Goal: Information Seeking & Learning: Compare options

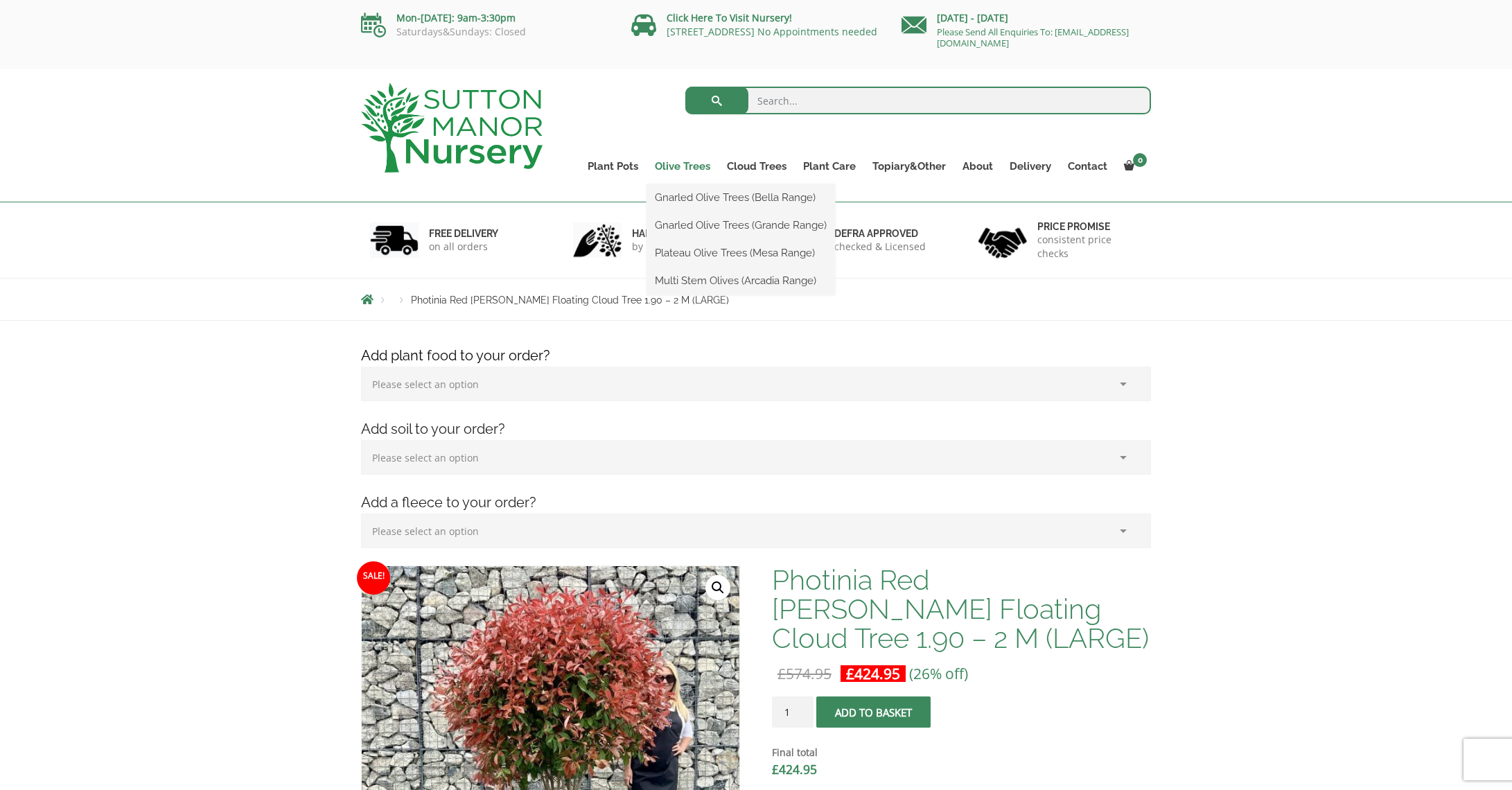
click at [696, 163] on link "Olive Trees" at bounding box center [682, 166] width 72 height 20
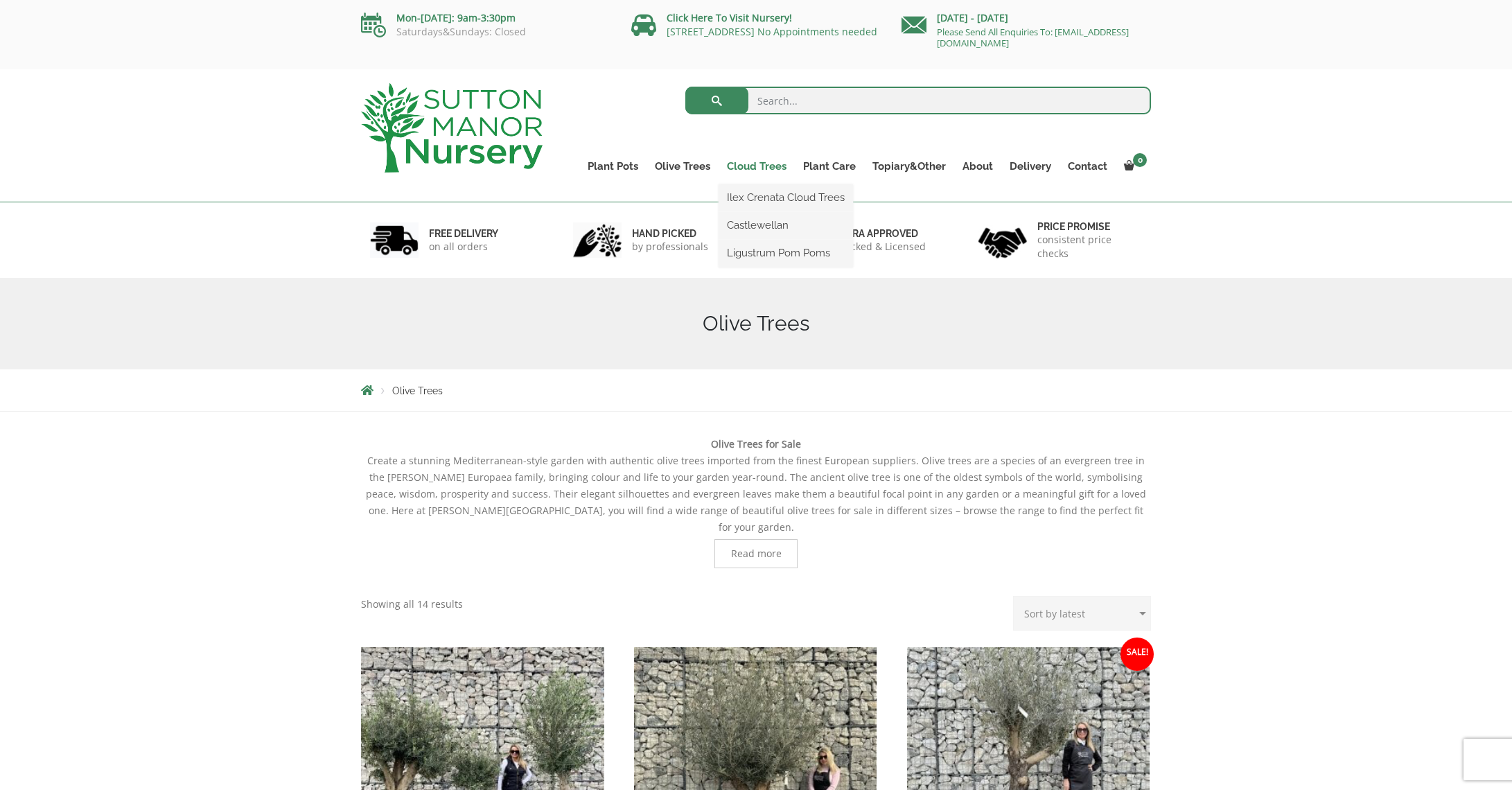
click at [775, 166] on link "Cloud Trees" at bounding box center [756, 166] width 76 height 20
click at [789, 202] on link "Ilex Crenata Cloud Trees" at bounding box center [785, 197] width 135 height 20
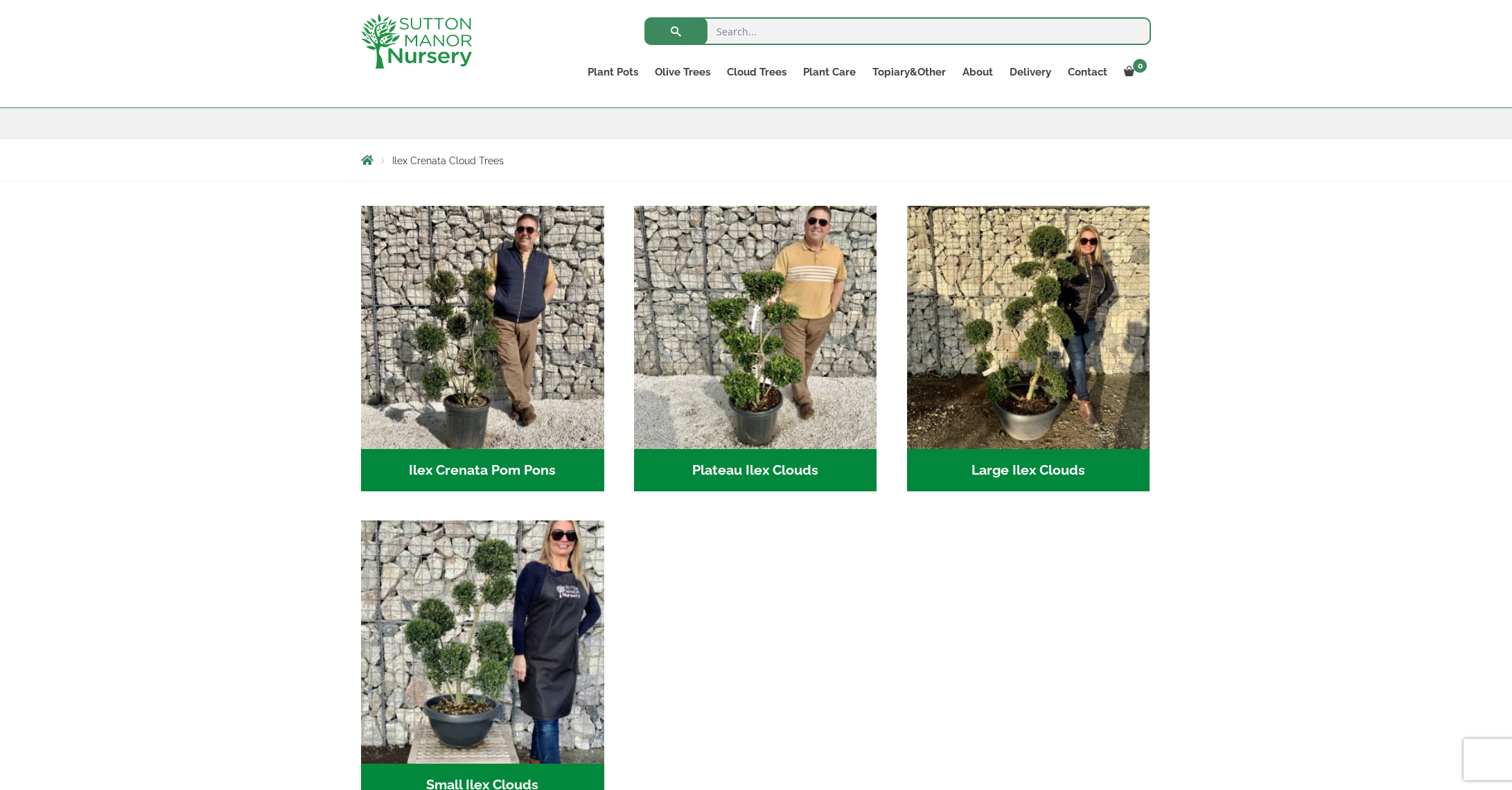
scroll to position [175, 0]
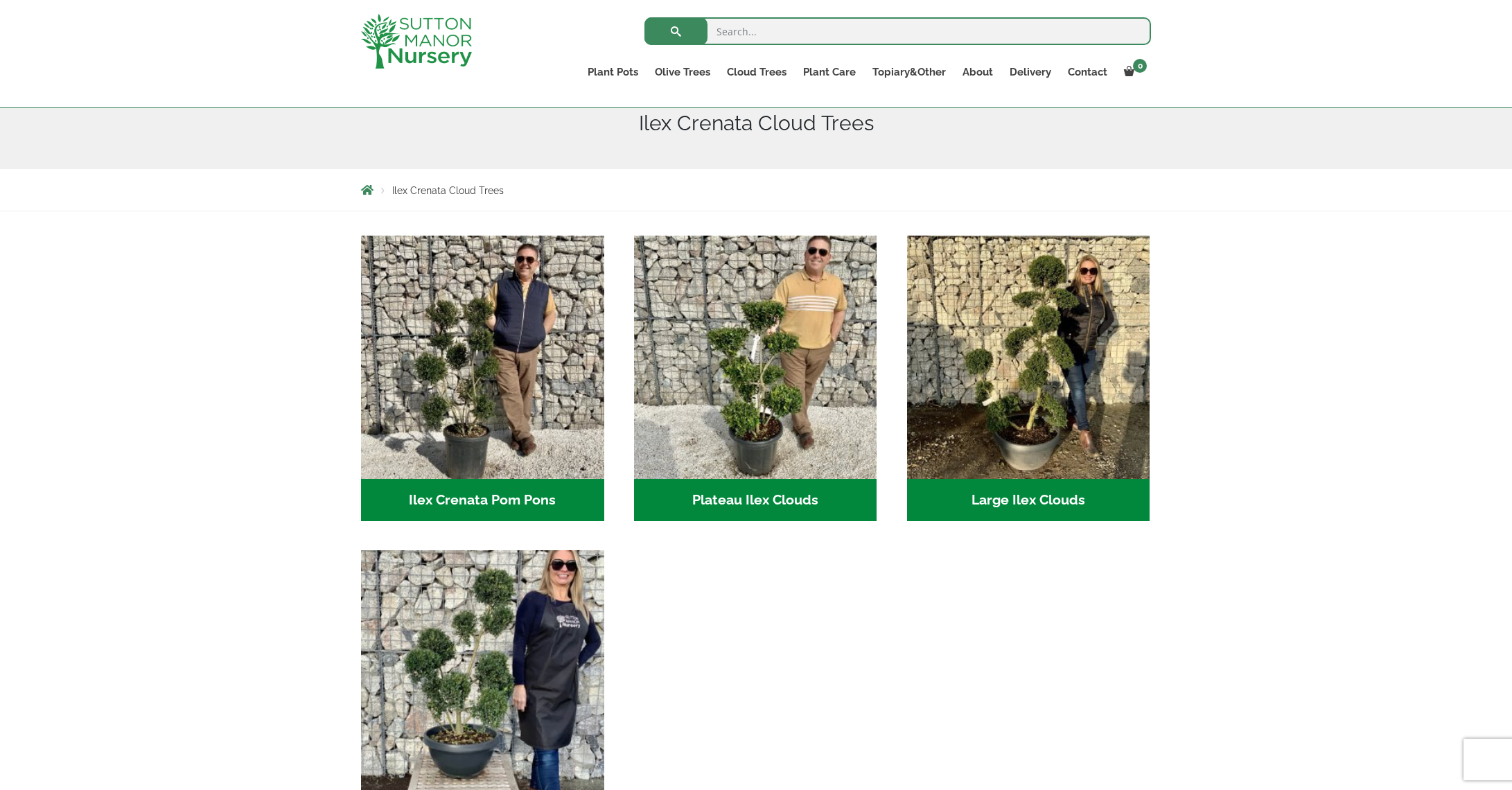
click at [992, 497] on h2 "Large Ilex Clouds (36)" at bounding box center [1028, 500] width 243 height 43
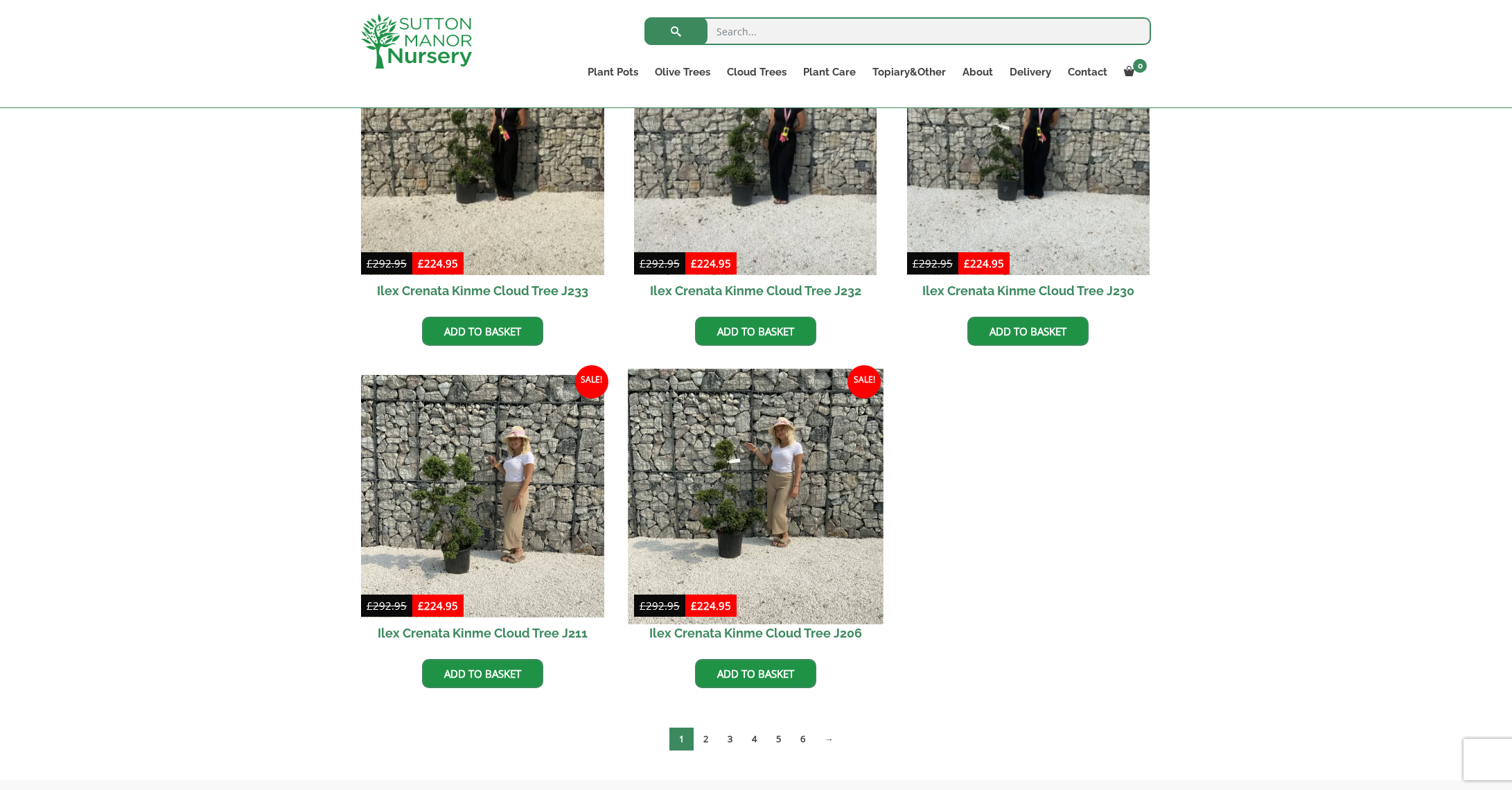
scroll to position [431, 0]
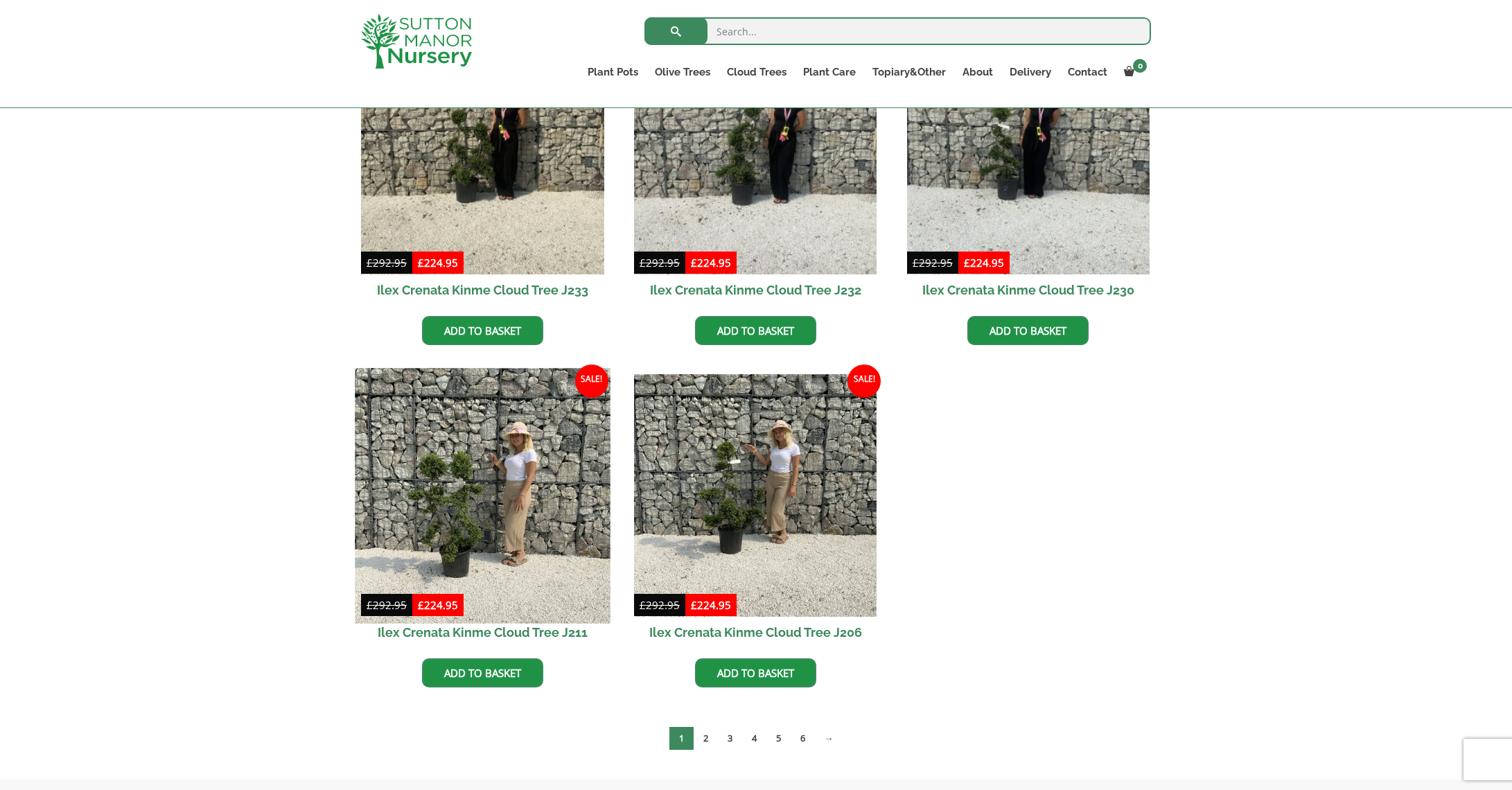
click at [554, 495] on img at bounding box center [482, 495] width 255 height 255
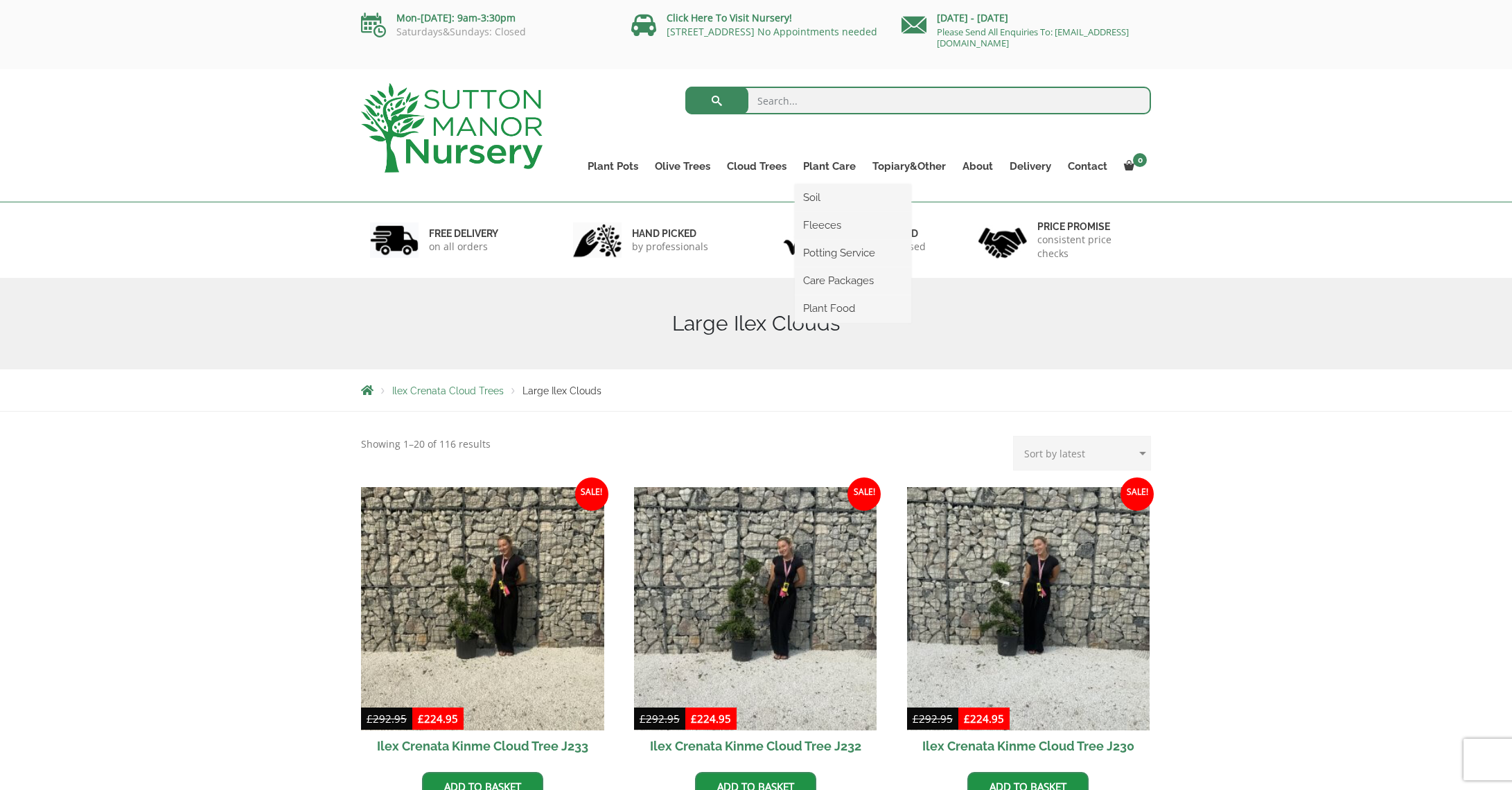
scroll to position [0, 0]
click at [763, 197] on link "Ilex Crenata Cloud Trees" at bounding box center [785, 197] width 135 height 20
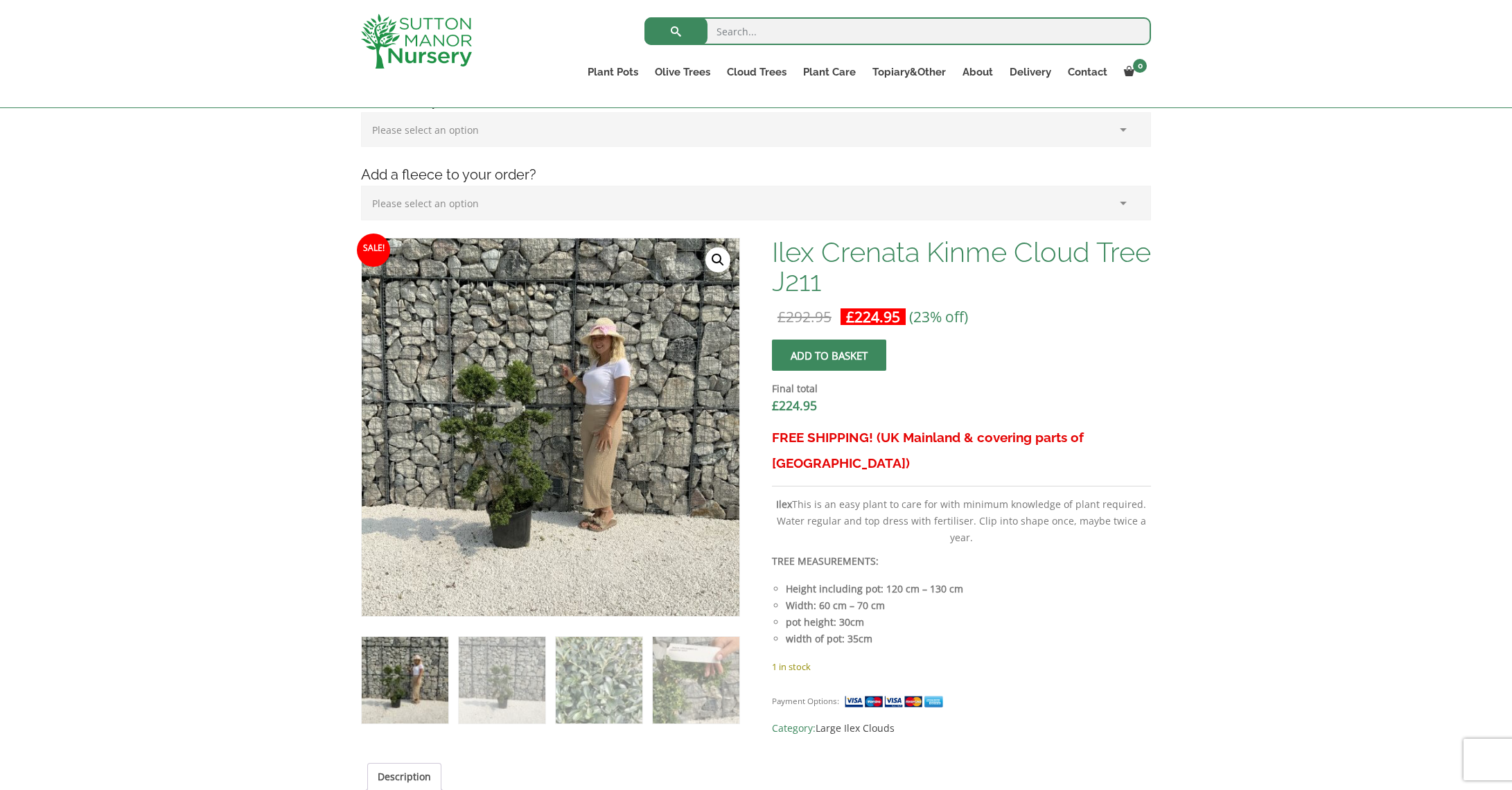
scroll to position [304, 0]
drag, startPoint x: 500, startPoint y: 670, endPoint x: 547, endPoint y: 665, distance: 47.3
click at [500, 670] on img at bounding box center [502, 678] width 87 height 87
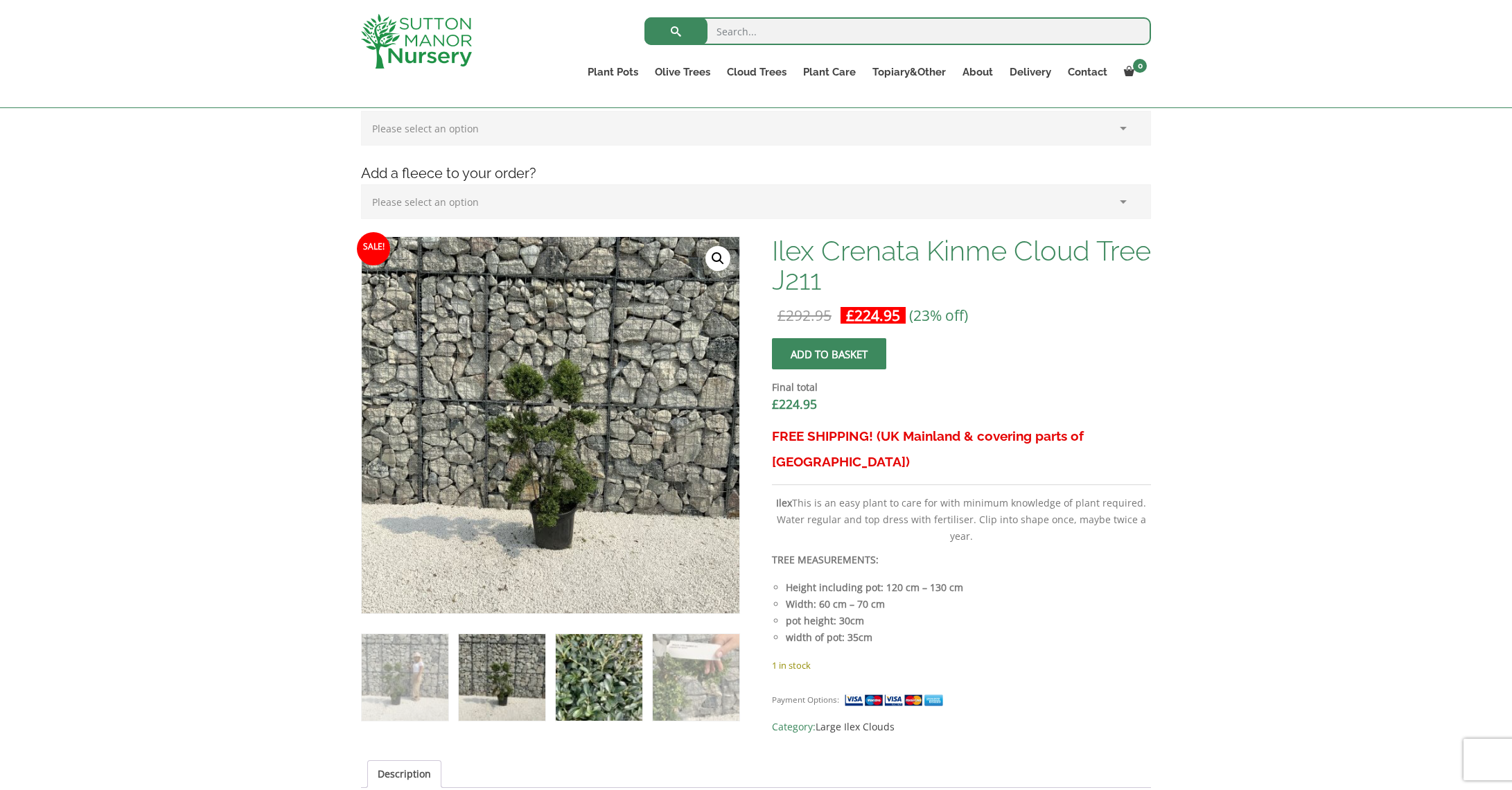
click at [590, 671] on img at bounding box center [598, 677] width 87 height 87
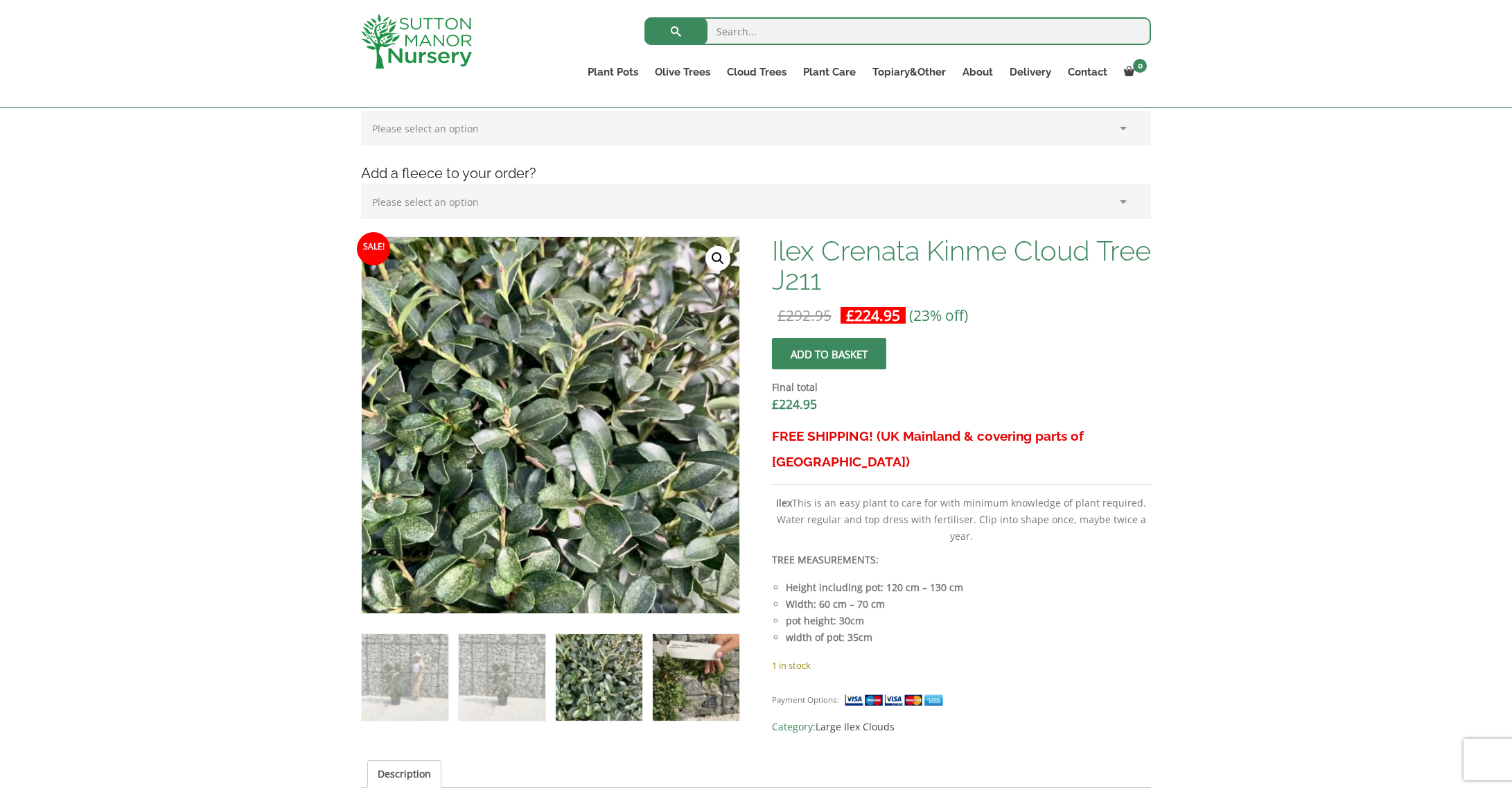
click at [690, 671] on img at bounding box center [696, 677] width 87 height 87
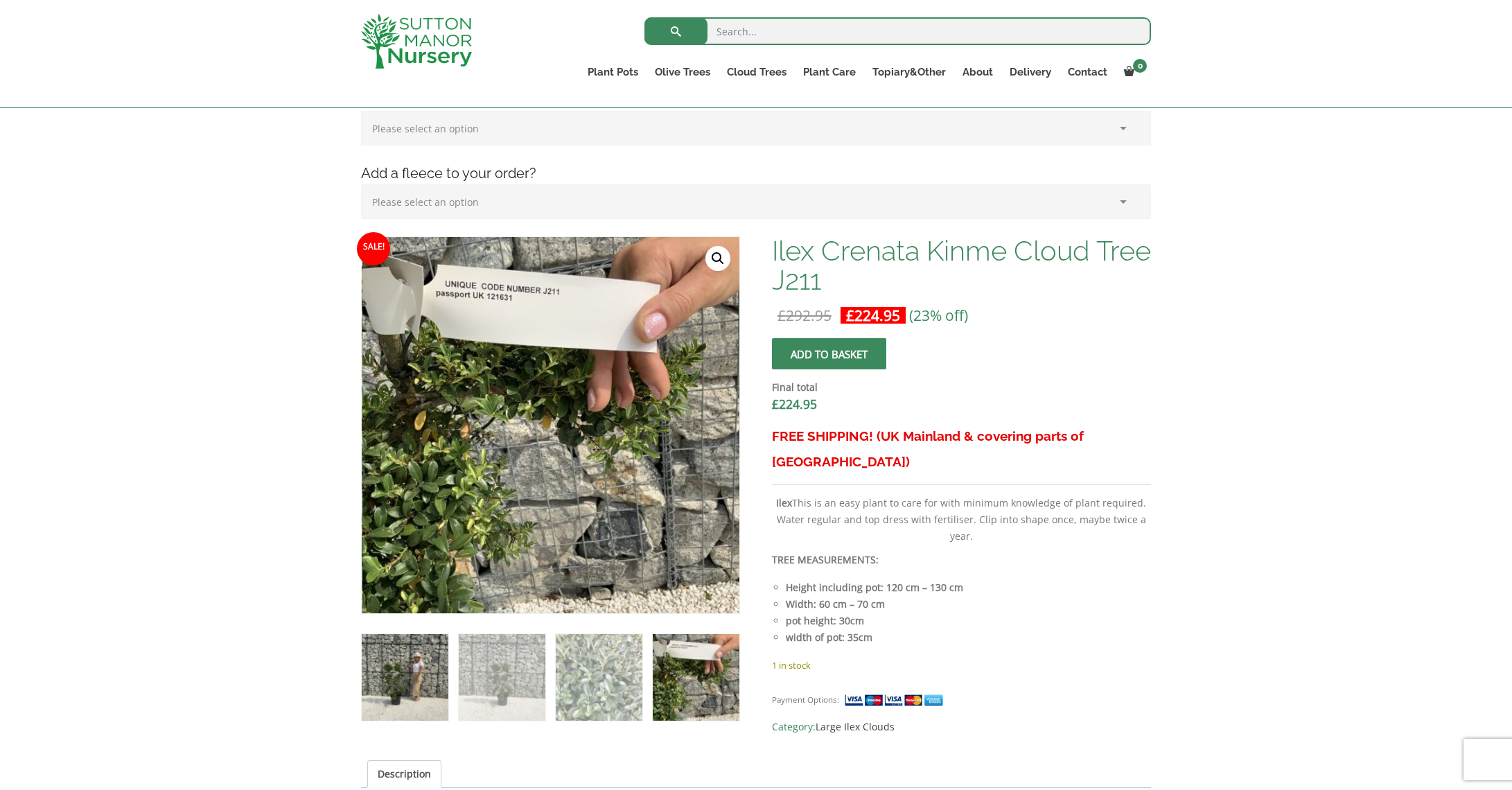
click at [432, 657] on img at bounding box center [405, 677] width 87 height 87
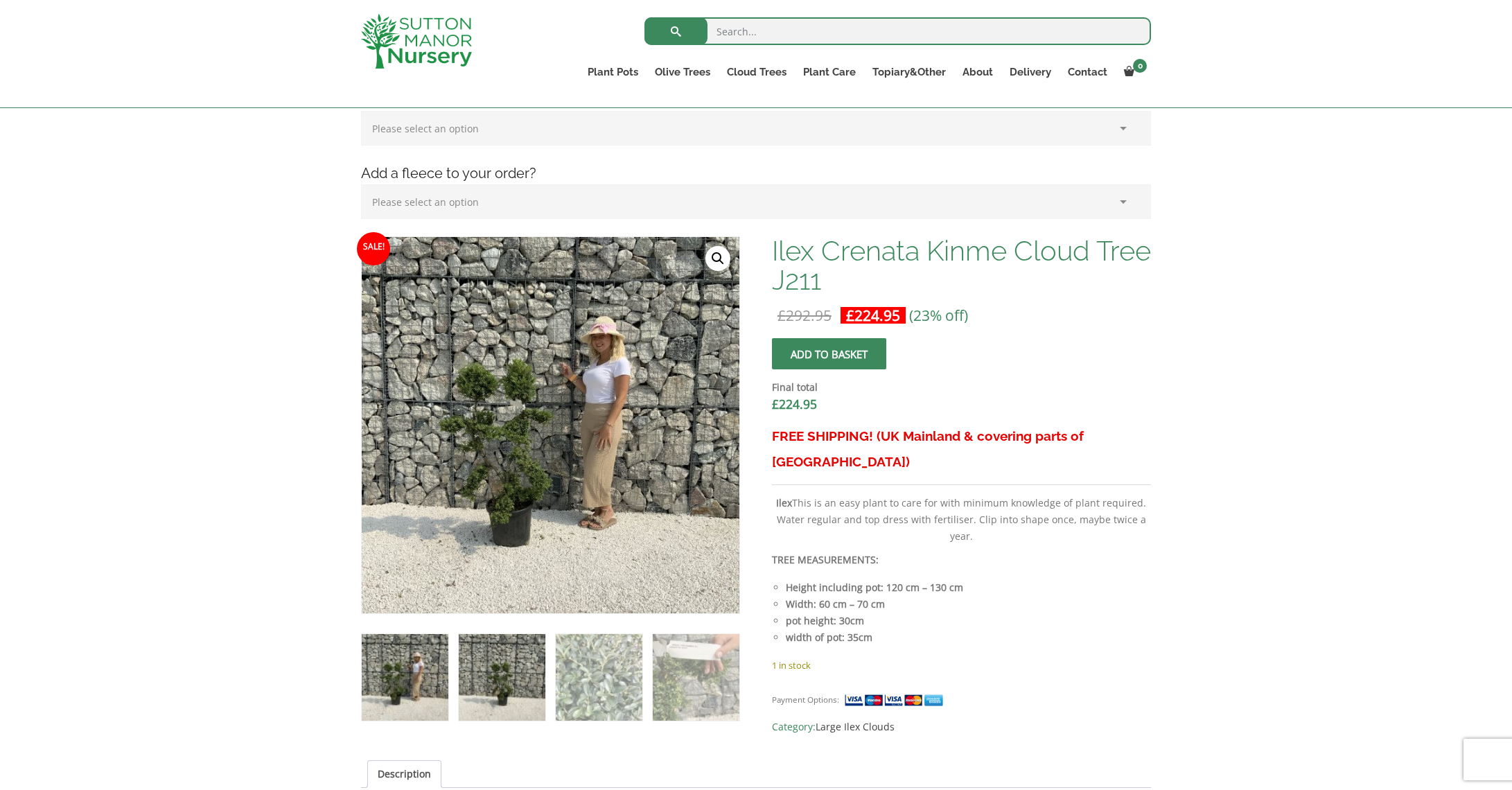
click at [500, 691] on img at bounding box center [502, 677] width 87 height 87
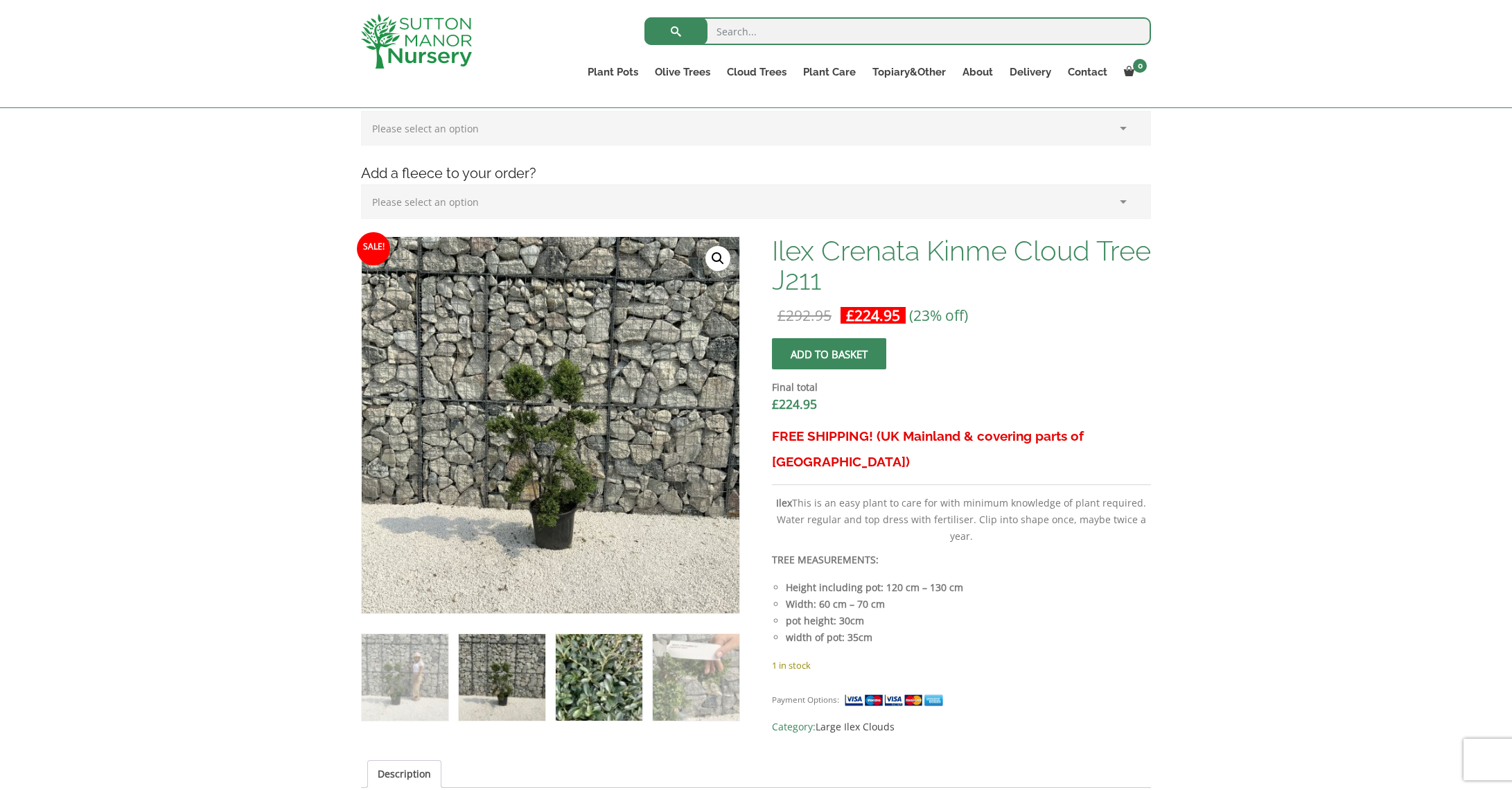
click at [579, 675] on img at bounding box center [598, 677] width 87 height 87
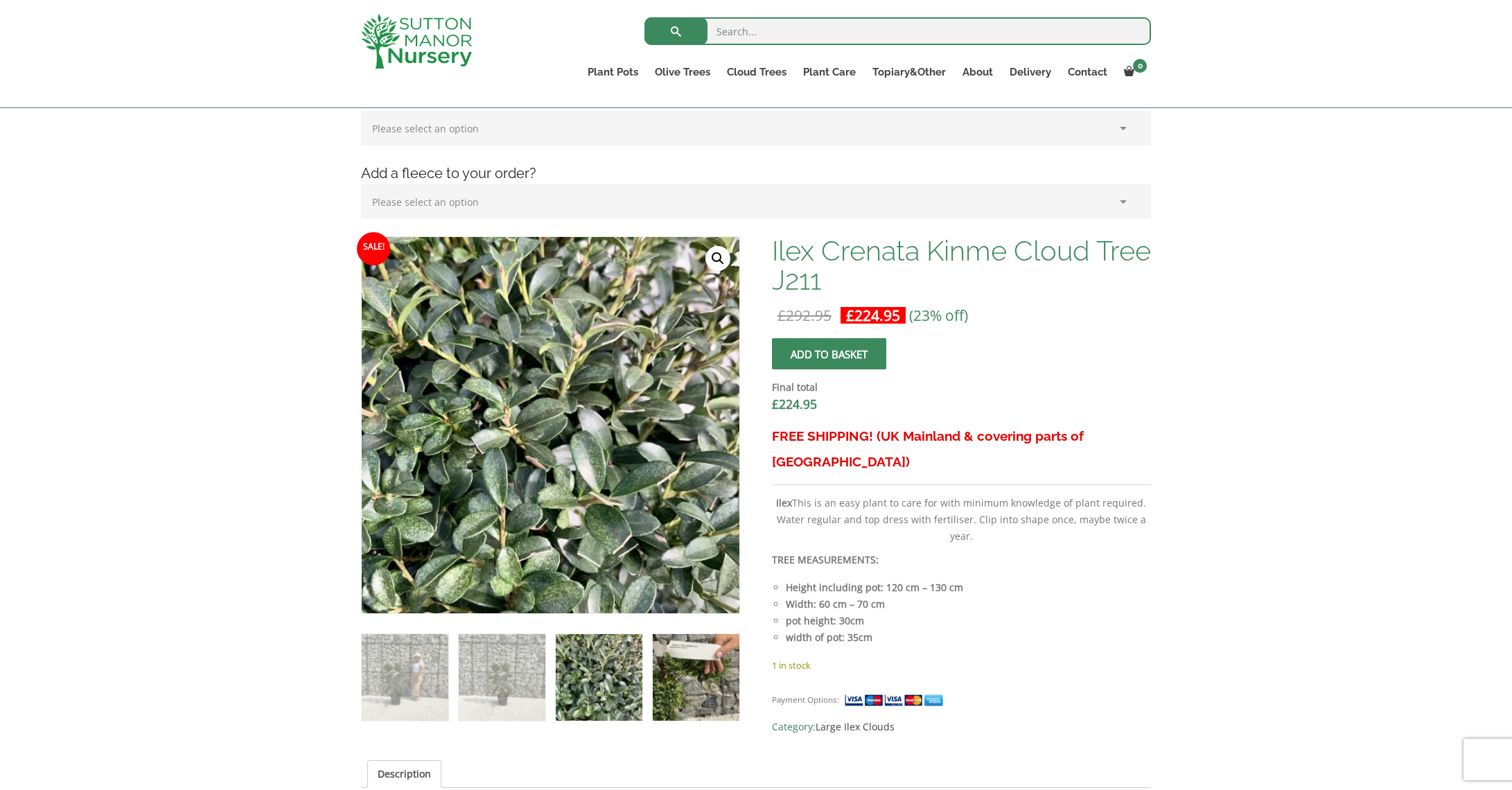
click at [684, 668] on img at bounding box center [696, 677] width 87 height 87
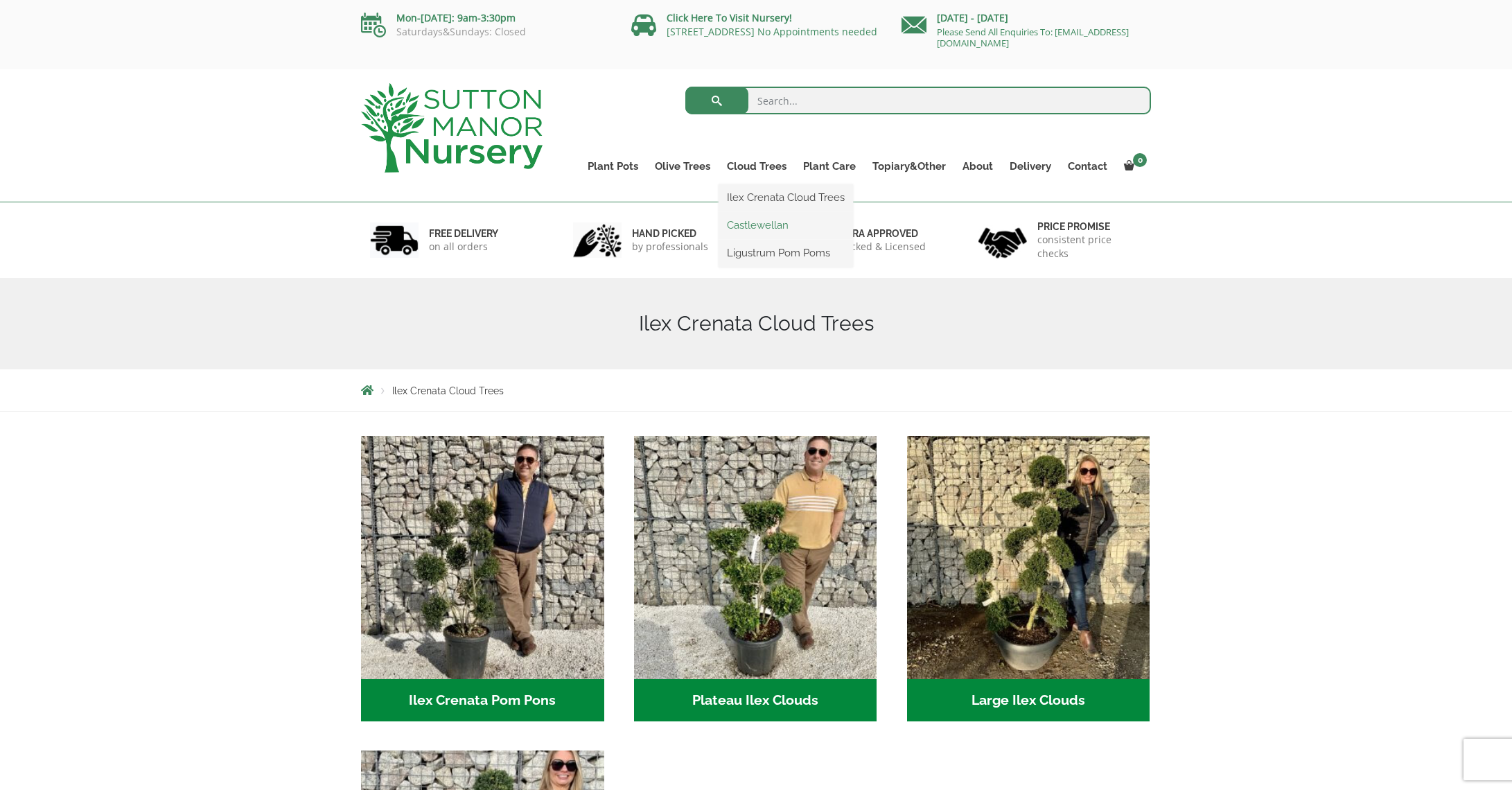
click at [754, 223] on link "Castlewellan" at bounding box center [785, 225] width 135 height 20
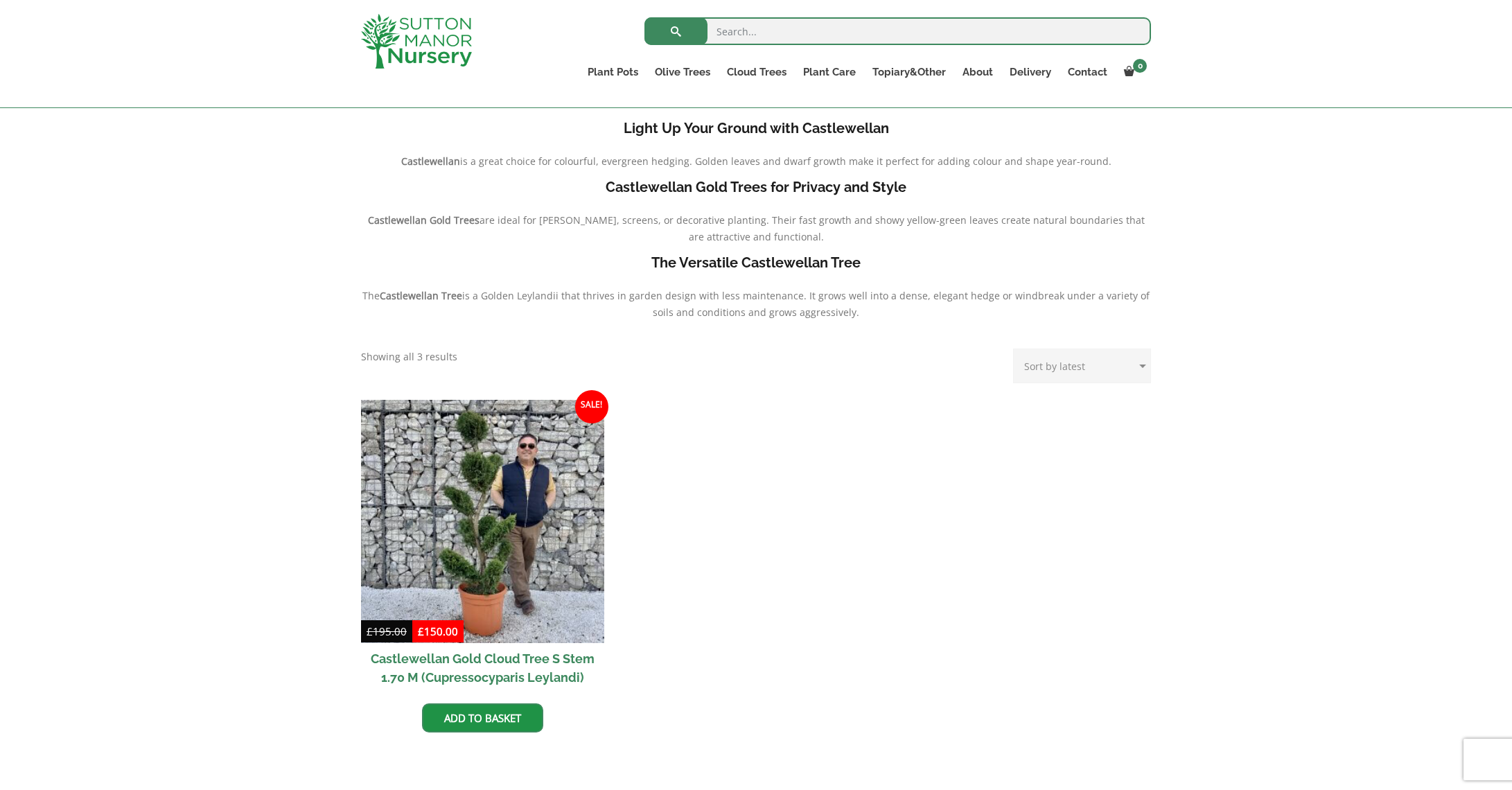
scroll to position [296, 0]
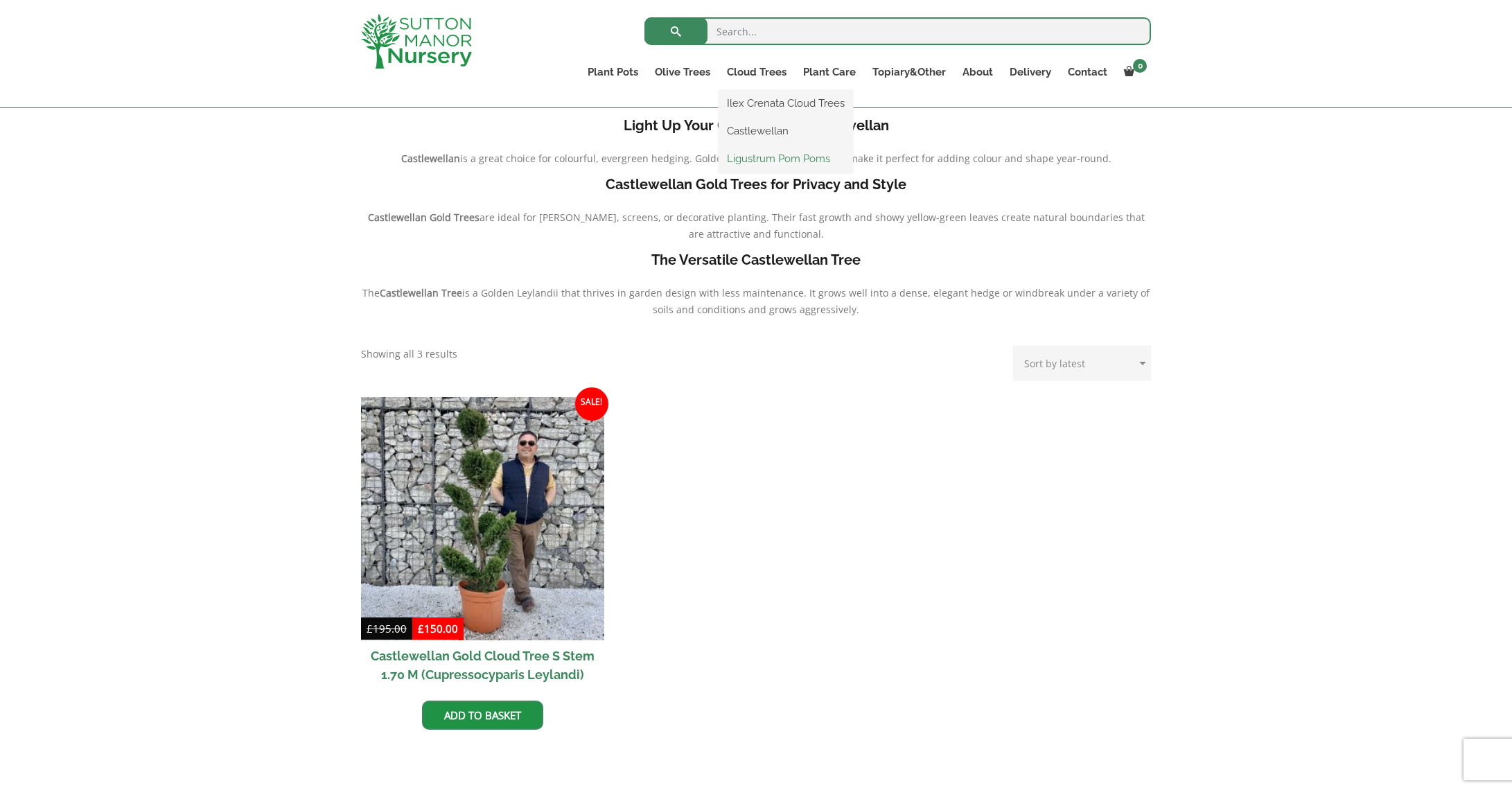
click at [758, 159] on link "Ligustrum Pom Poms" at bounding box center [785, 158] width 135 height 20
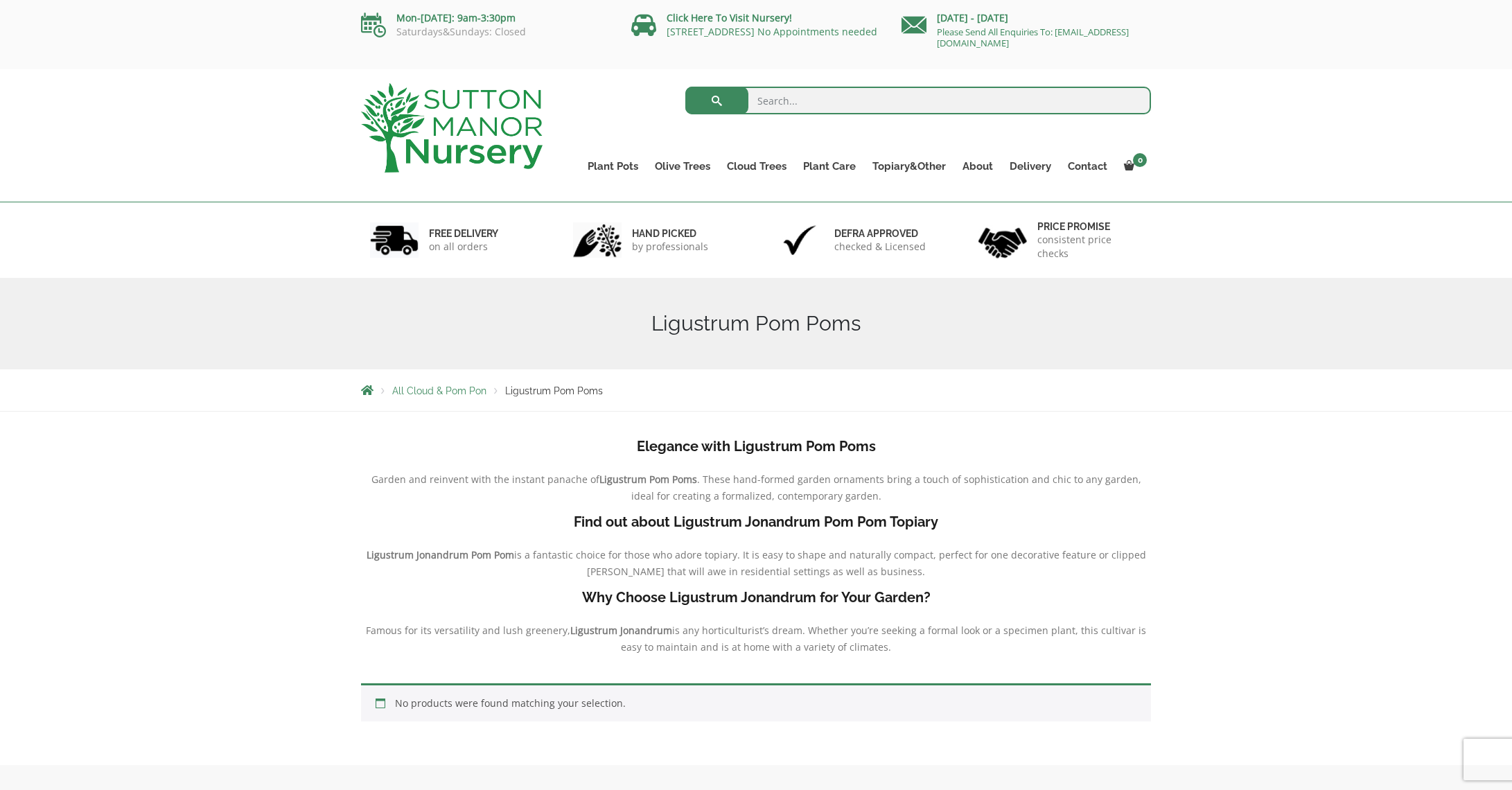
click at [515, 128] on img at bounding box center [452, 128] width 182 height 90
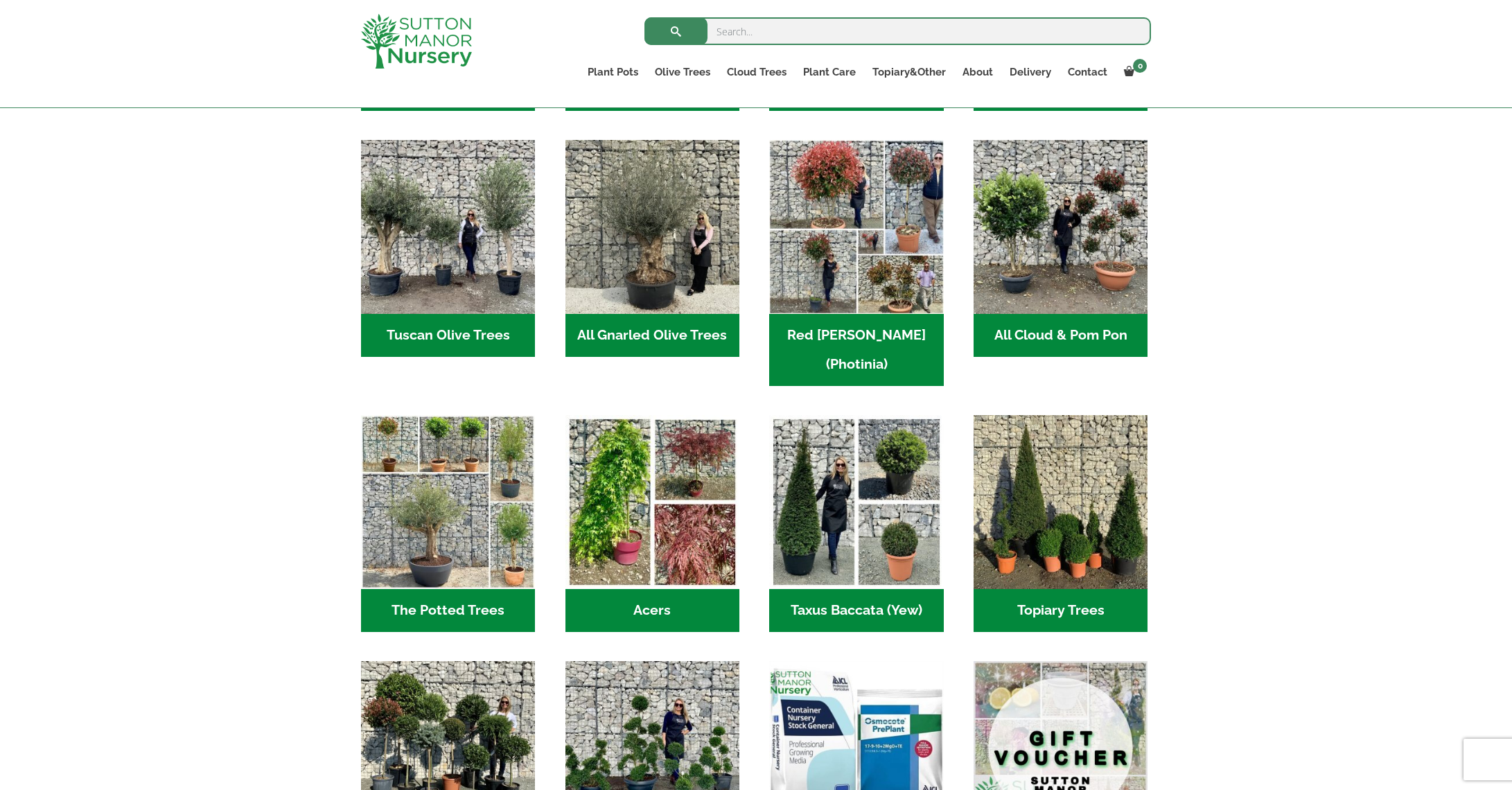
scroll to position [656, 0]
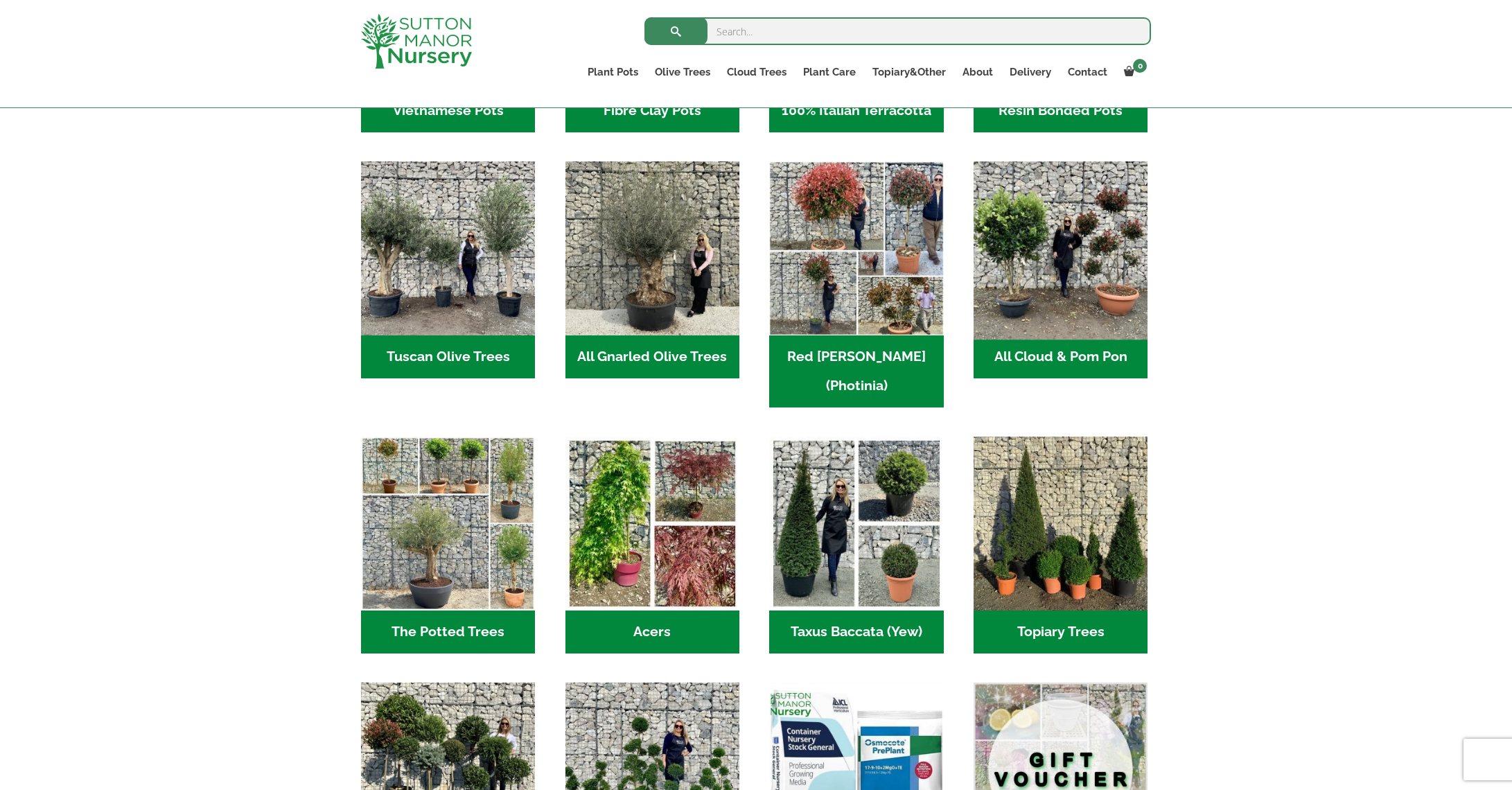
click at [1068, 278] on img "Visit product category All Cloud & Pom Pon" at bounding box center [1061, 249] width 183 height 183
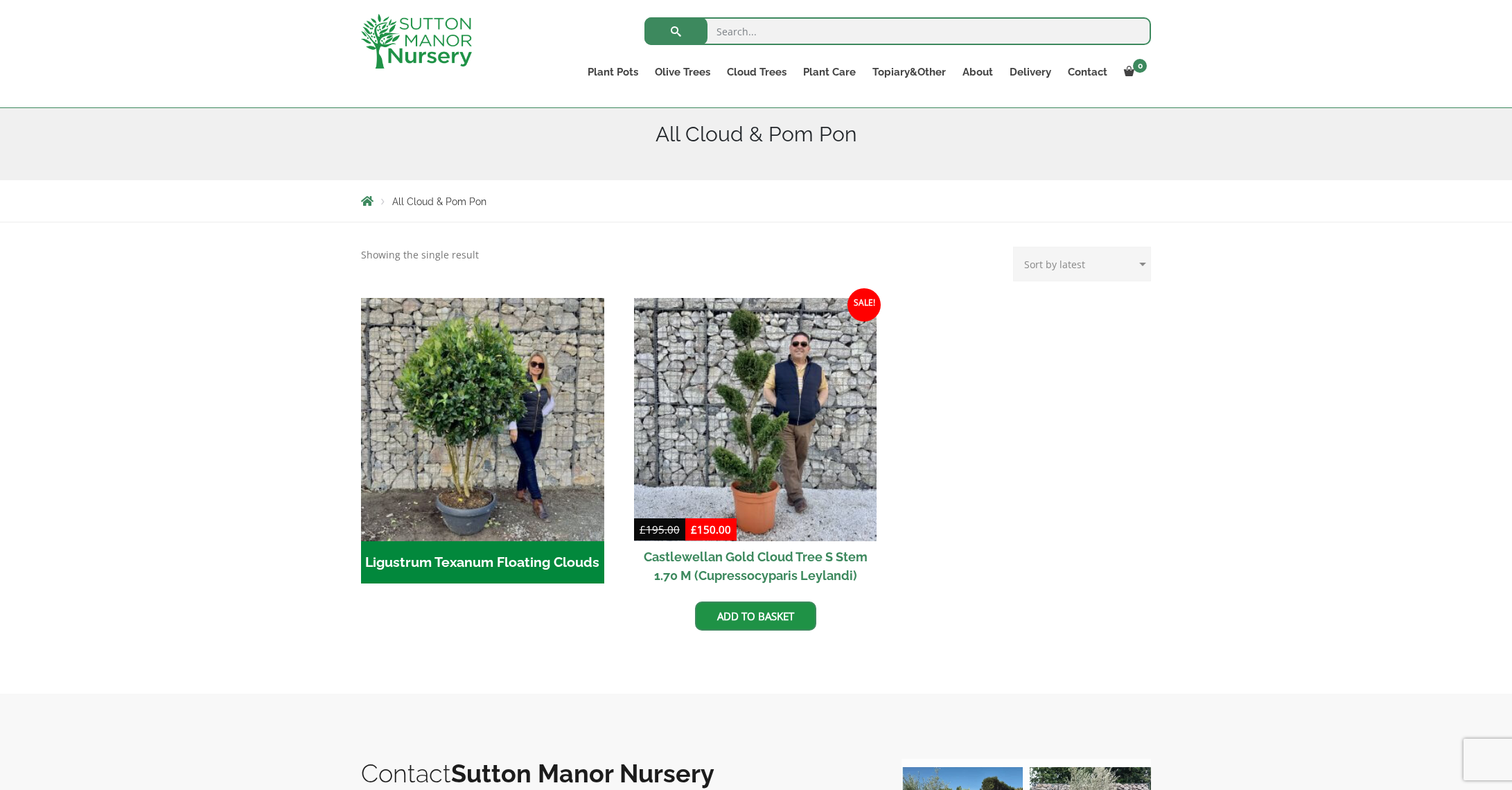
scroll to position [171, 0]
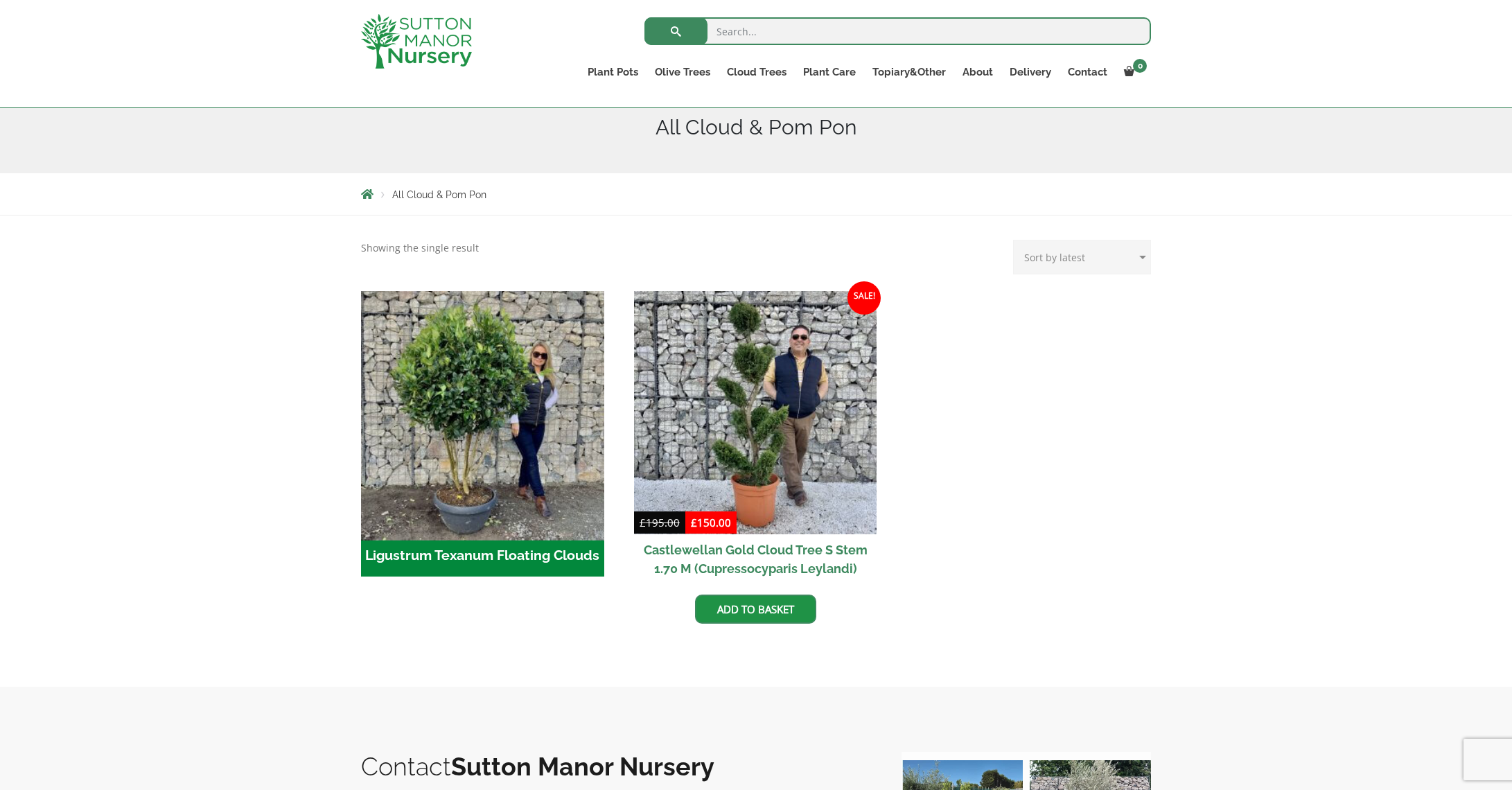
click at [442, 416] on img "Visit product category Ligustrum Texanum Floating Clouds" at bounding box center [482, 412] width 255 height 255
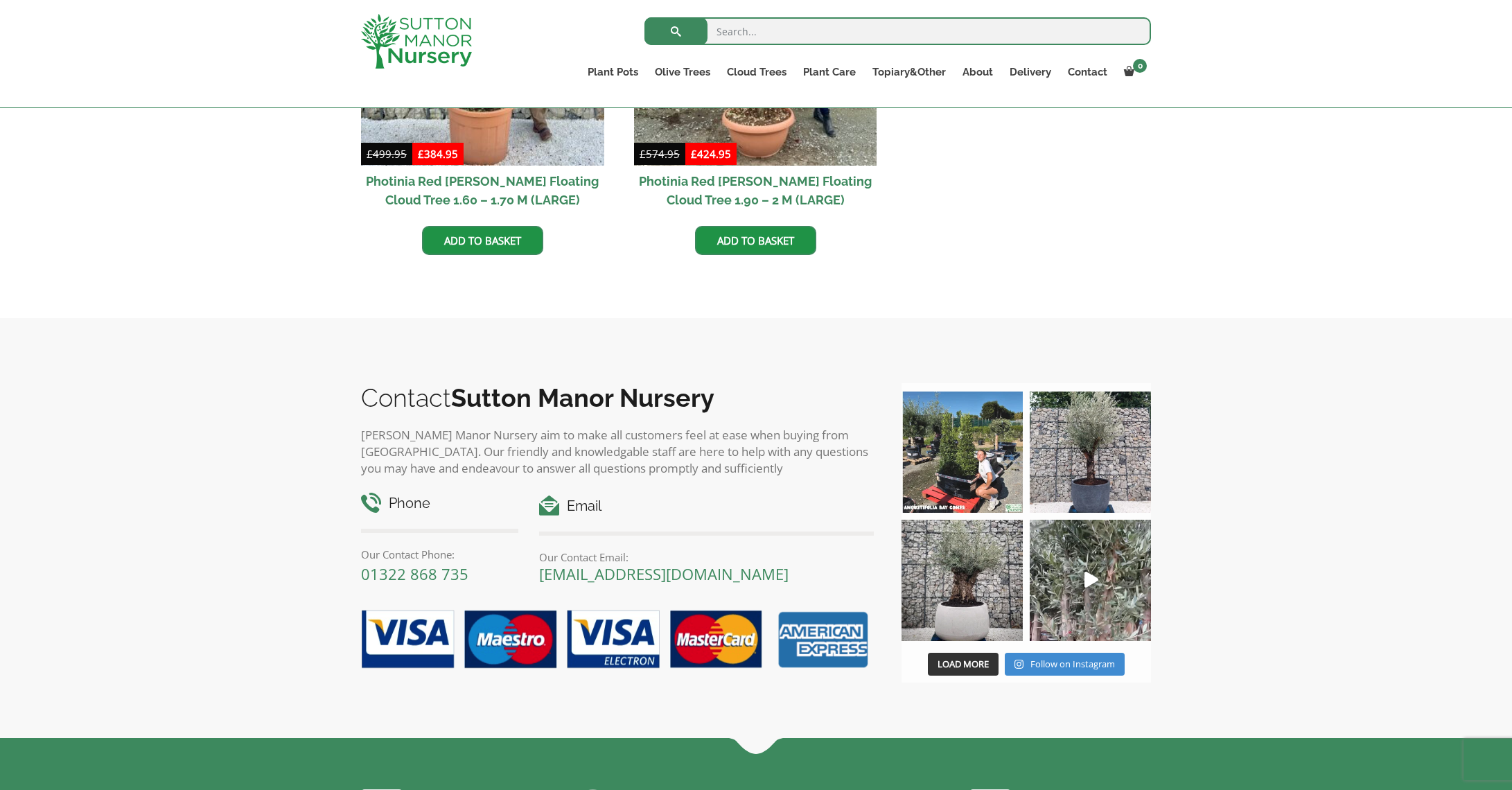
scroll to position [541, 0]
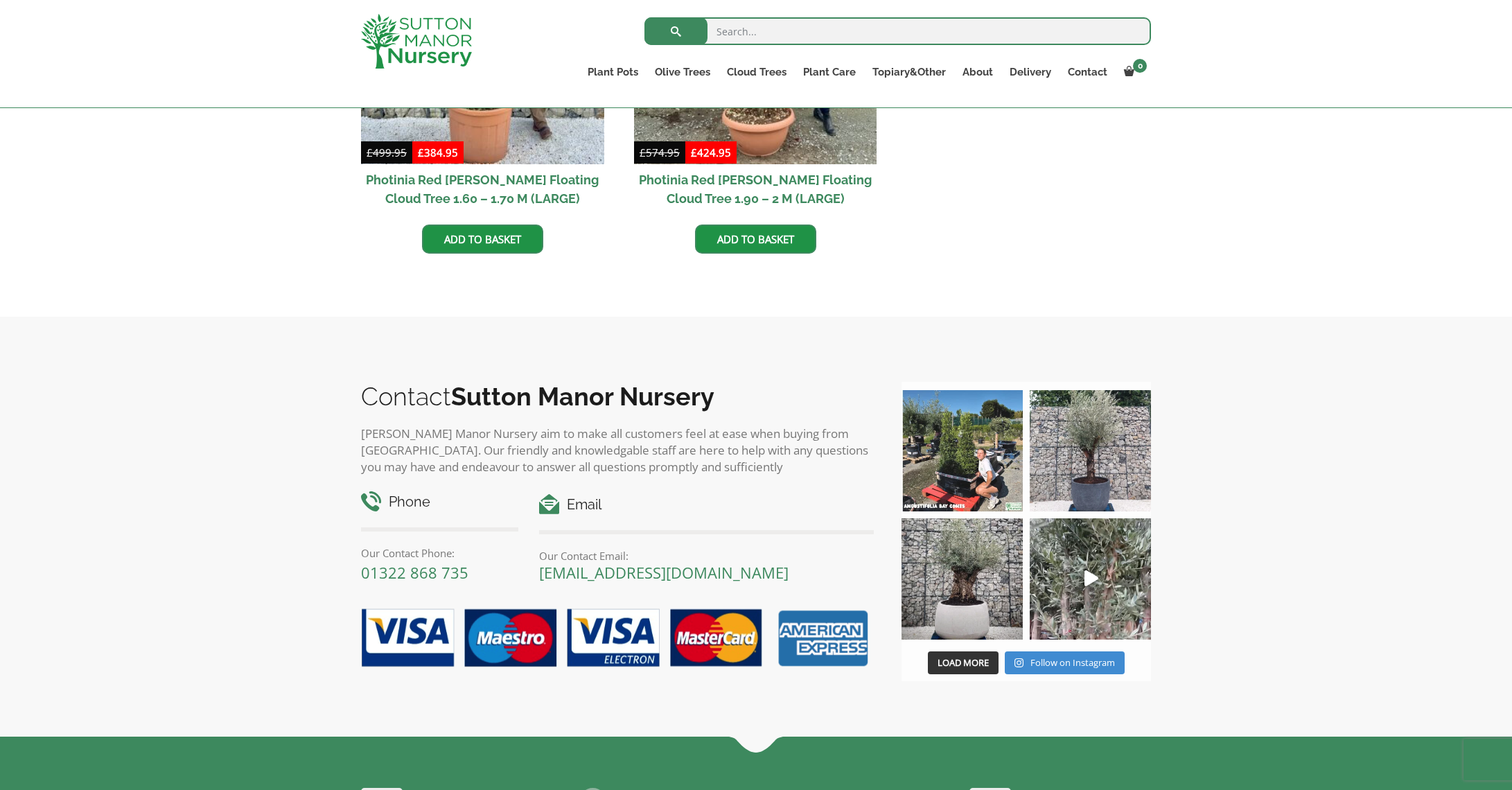
drag, startPoint x: 1064, startPoint y: 457, endPoint x: 1054, endPoint y: 457, distance: 10.0
click at [1064, 457] on img at bounding box center [1090, 450] width 121 height 121
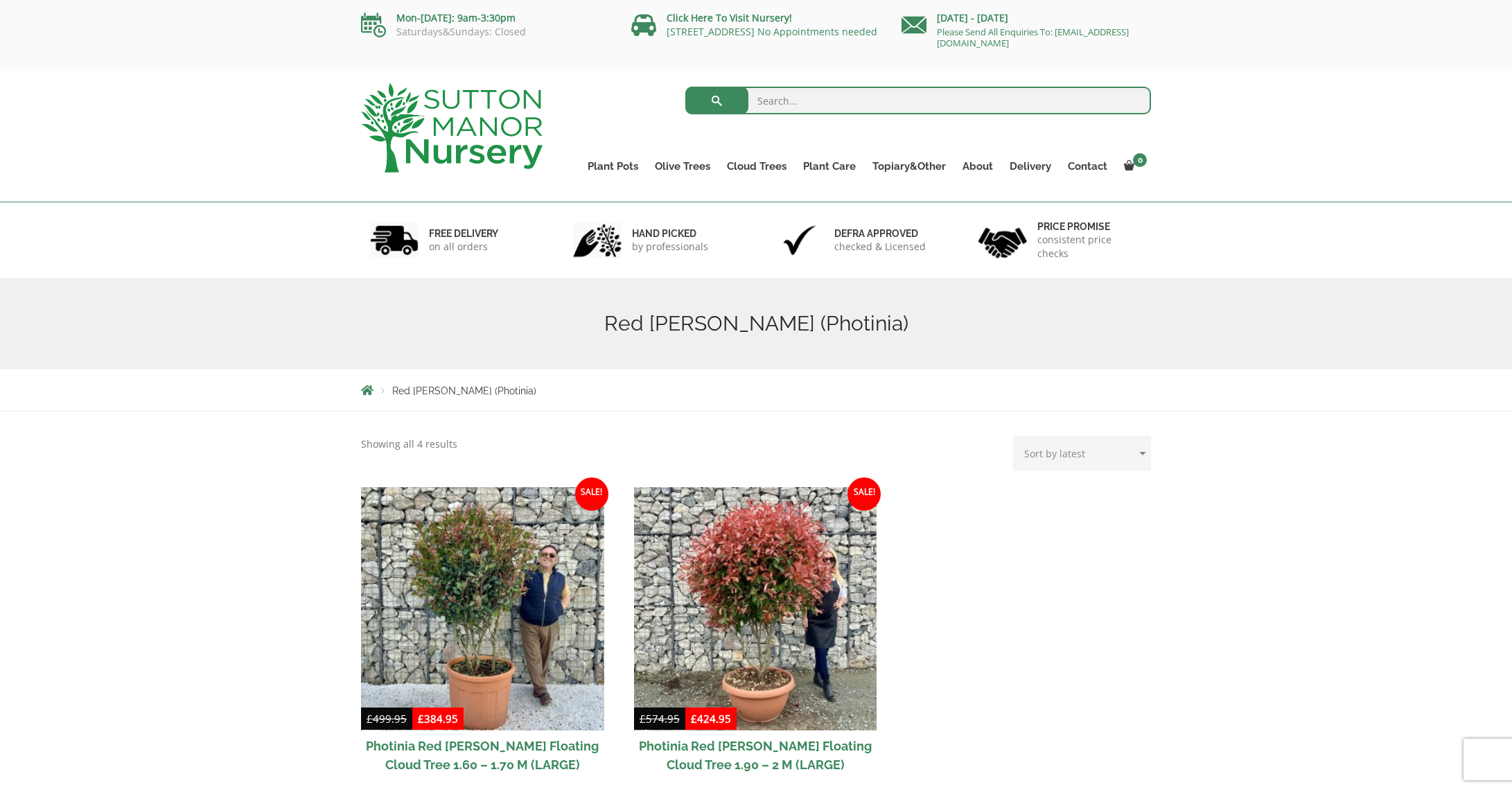
scroll to position [-20, 0]
click at [682, 163] on ul "Plant Pots Resin Bonded Pots The Amalfi Pots The Milan Pots The Capri Pots The …" at bounding box center [865, 156] width 572 height 63
click at [687, 166] on ul "Plant Pots Resin Bonded Pots The Amalfi Pots The Milan Pots The Capri Pots The …" at bounding box center [865, 156] width 572 height 63
click at [696, 166] on ul "Plant Pots Resin Bonded Pots The Amalfi Pots The Milan Pots The Capri Pots The …" at bounding box center [865, 156] width 572 height 63
click at [684, 165] on ul "Plant Pots Resin Bonded Pots The Amalfi Pots The Milan Pots The Capri Pots The …" at bounding box center [865, 156] width 572 height 63
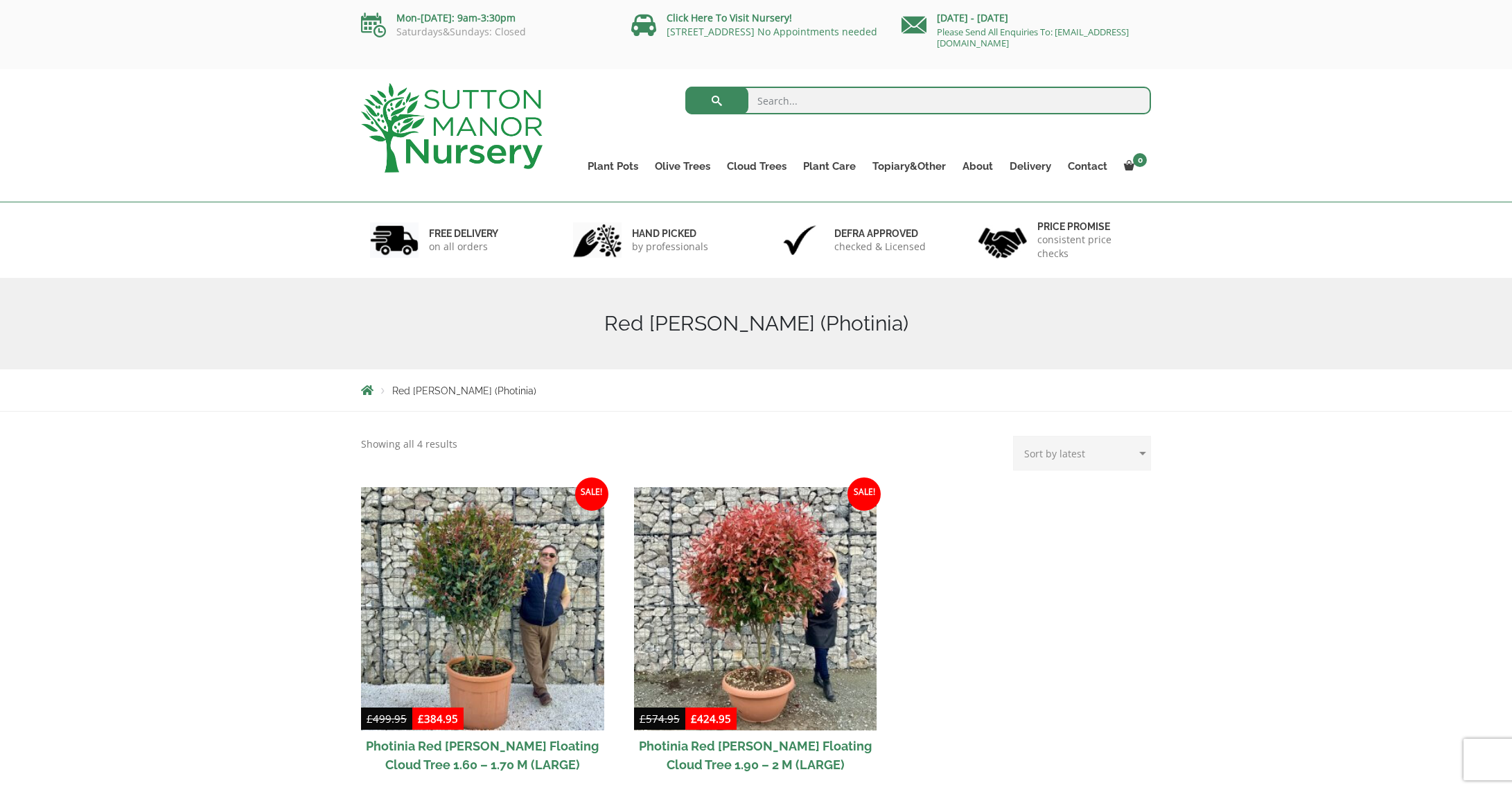
click at [616, 164] on ul "Plant Pots Resin Bonded Pots The Amalfi Pots The Milan Pots The Capri Pots The …" at bounding box center [865, 156] width 572 height 63
drag, startPoint x: 820, startPoint y: 163, endPoint x: 899, endPoint y: 123, distance: 88.5
click at [849, 149] on ul "Plant Pots Resin Bonded Pots The Amalfi Pots The Milan Pots The Capri Pots The …" at bounding box center [865, 156] width 572 height 63
click at [491, 118] on img at bounding box center [452, 128] width 182 height 90
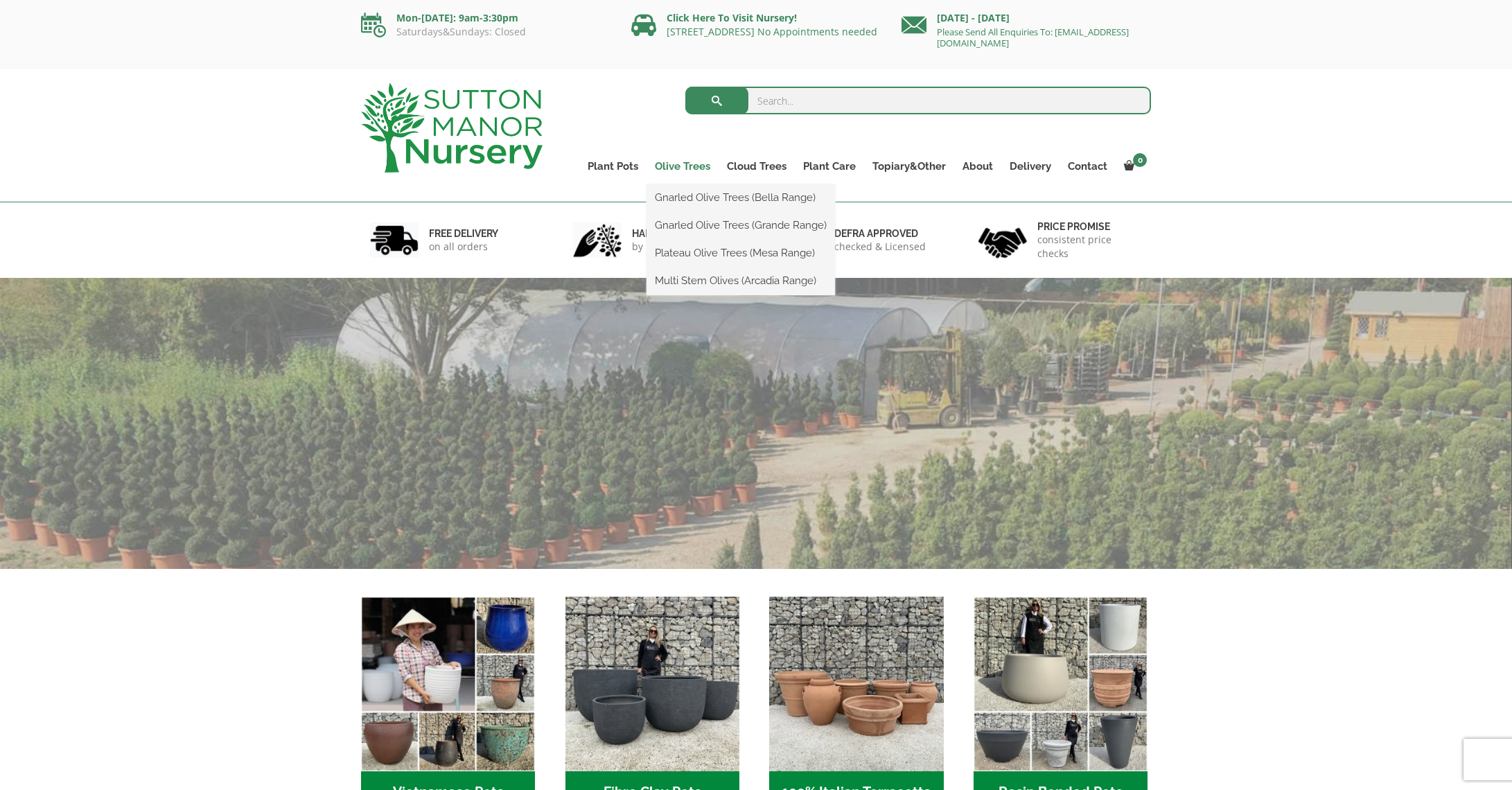
click at [681, 166] on link "Olive Trees" at bounding box center [682, 166] width 72 height 20
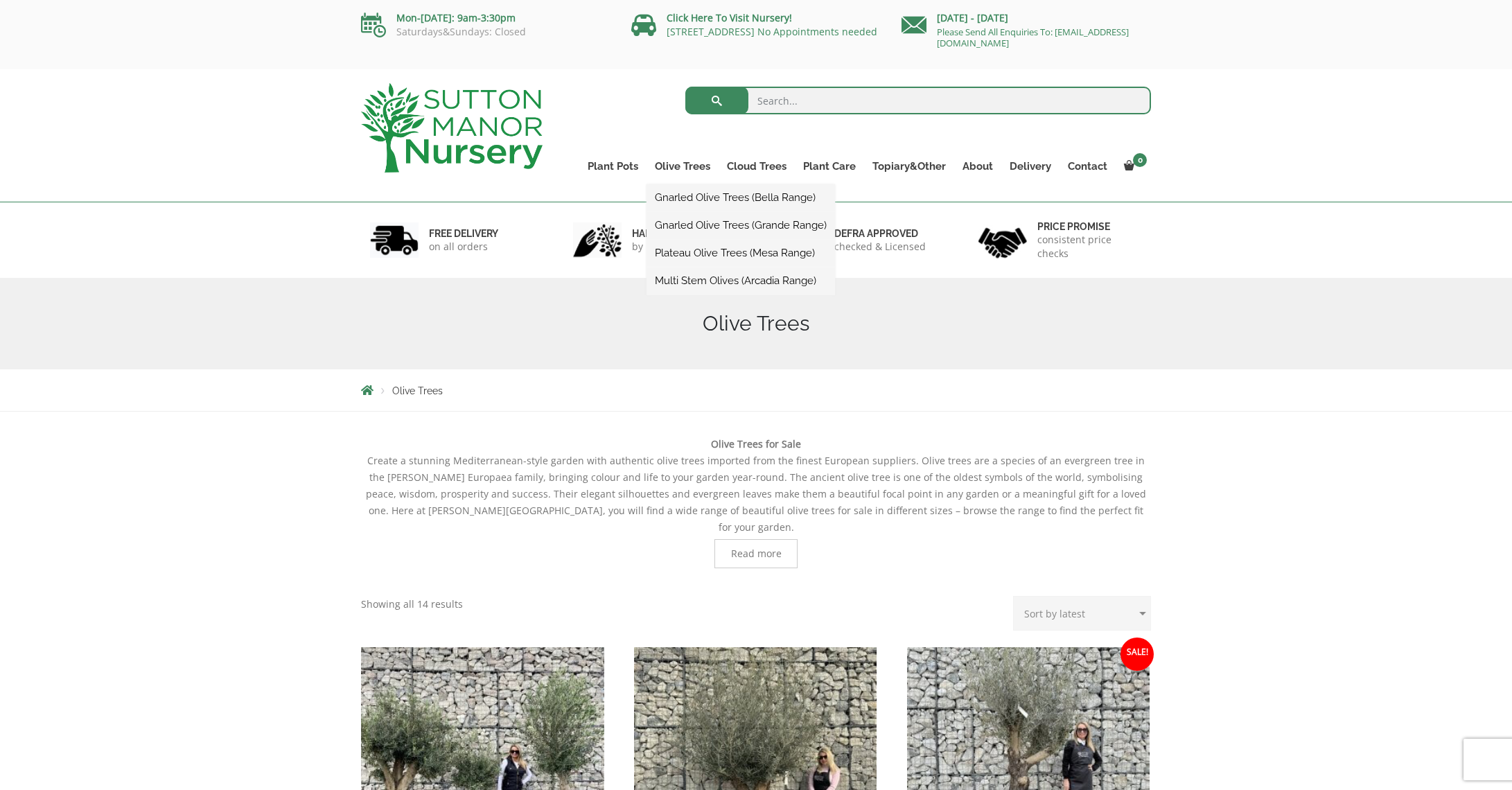
click at [797, 247] on link "Plateau Olive Trees (Mesa Range)" at bounding box center [740, 252] width 188 height 20
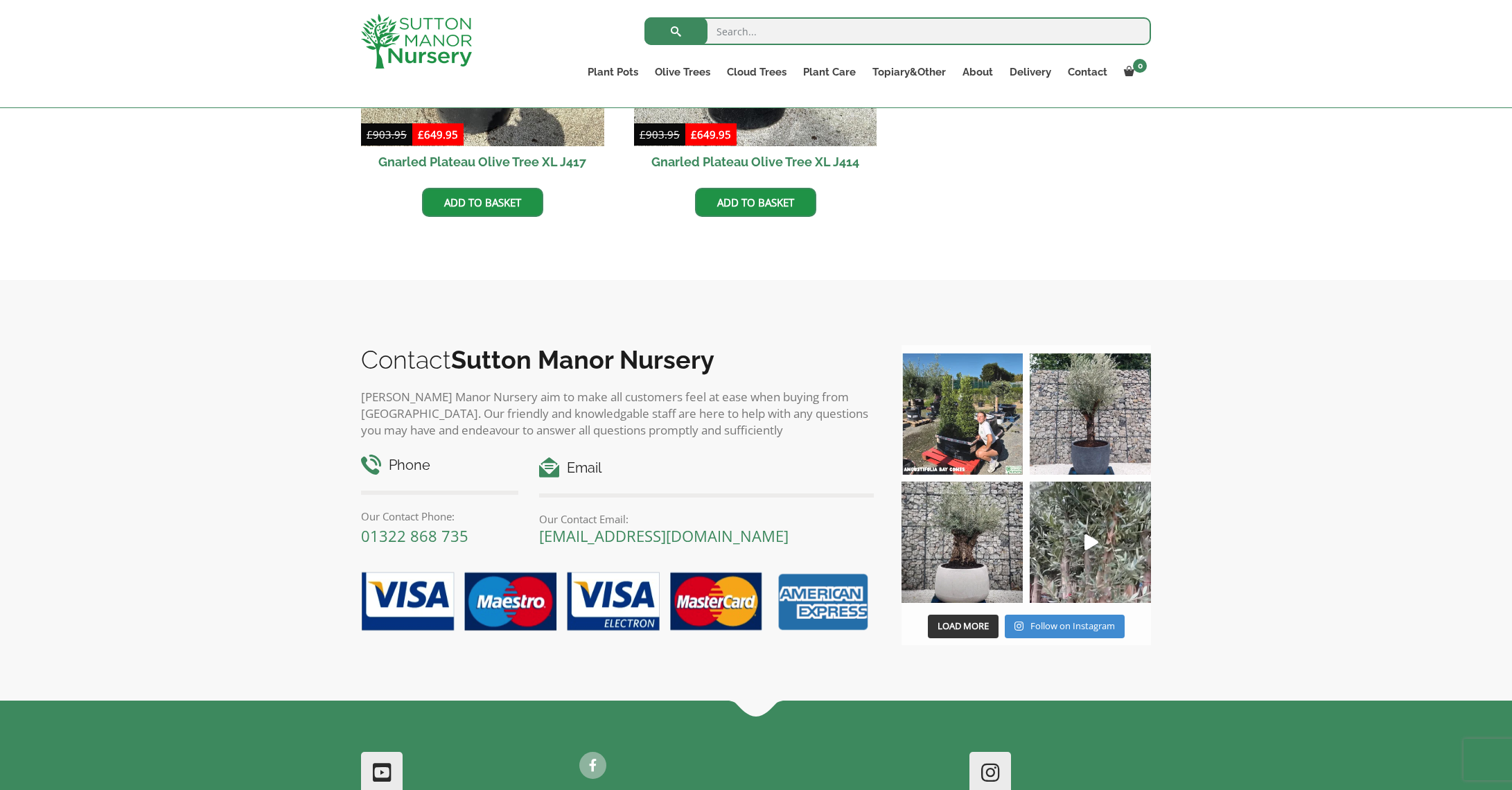
scroll to position [1178, 0]
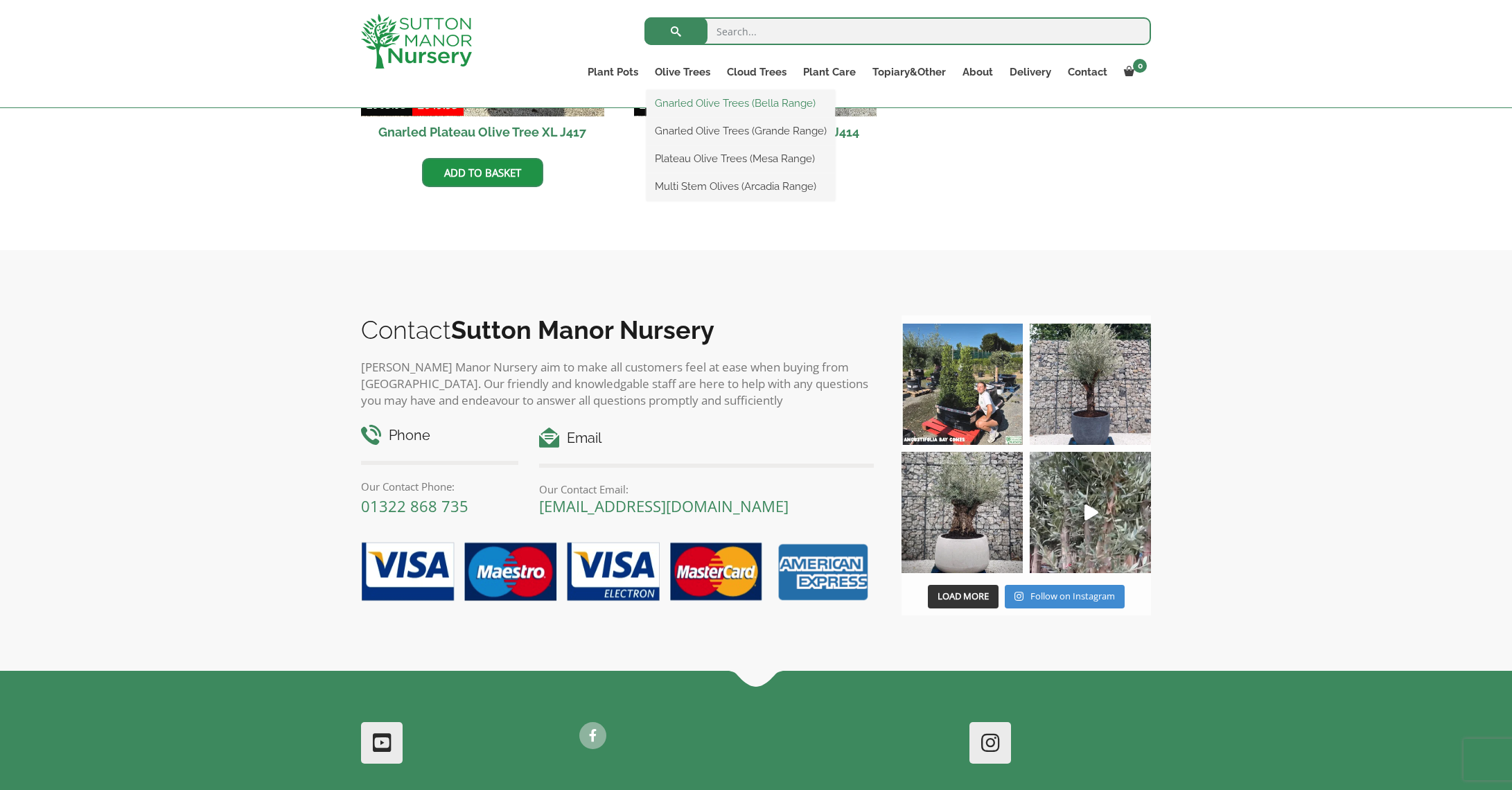
click at [696, 104] on link "Gnarled Olive Trees (Bella Range)" at bounding box center [740, 103] width 188 height 20
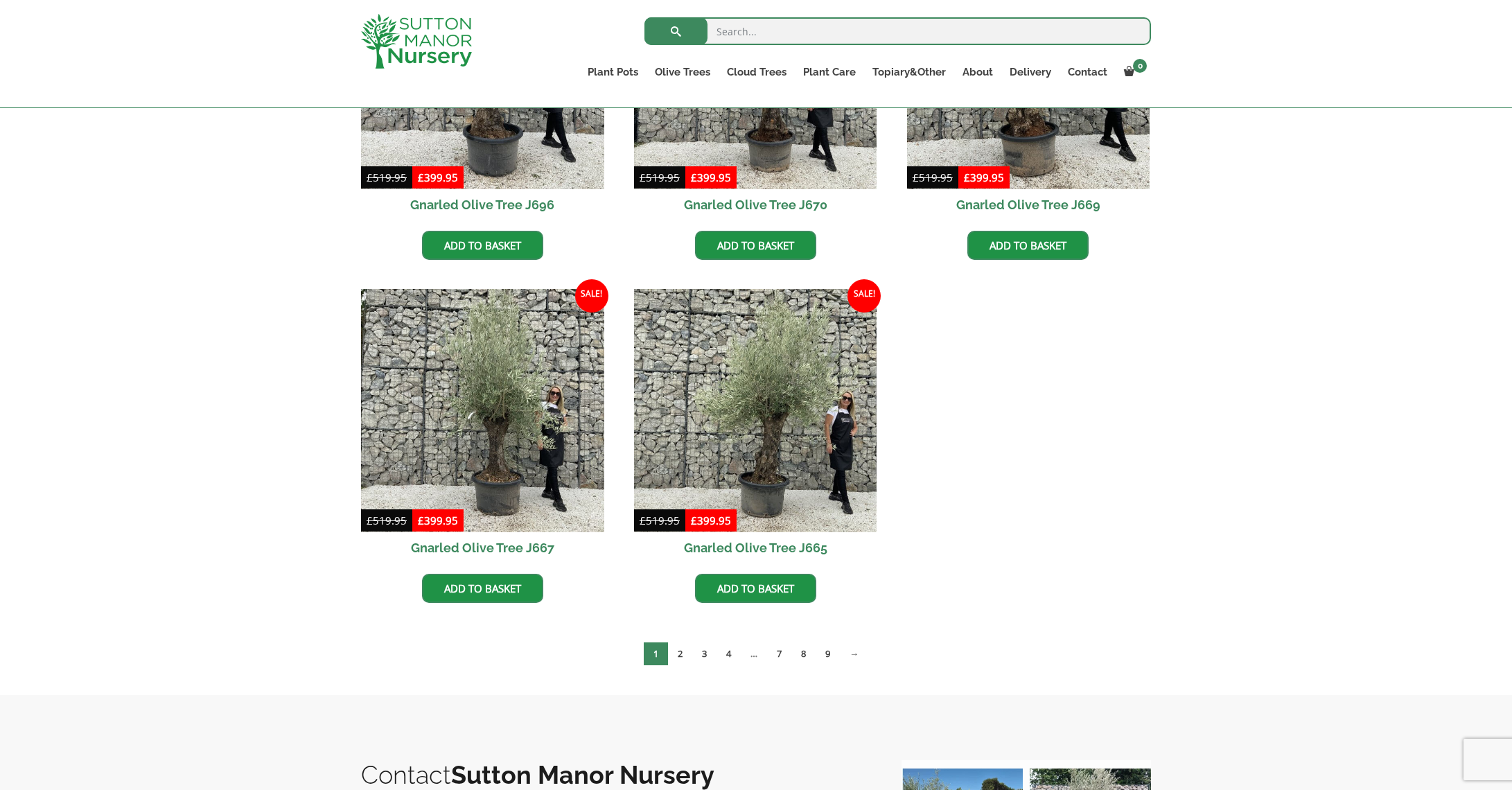
scroll to position [860, 0]
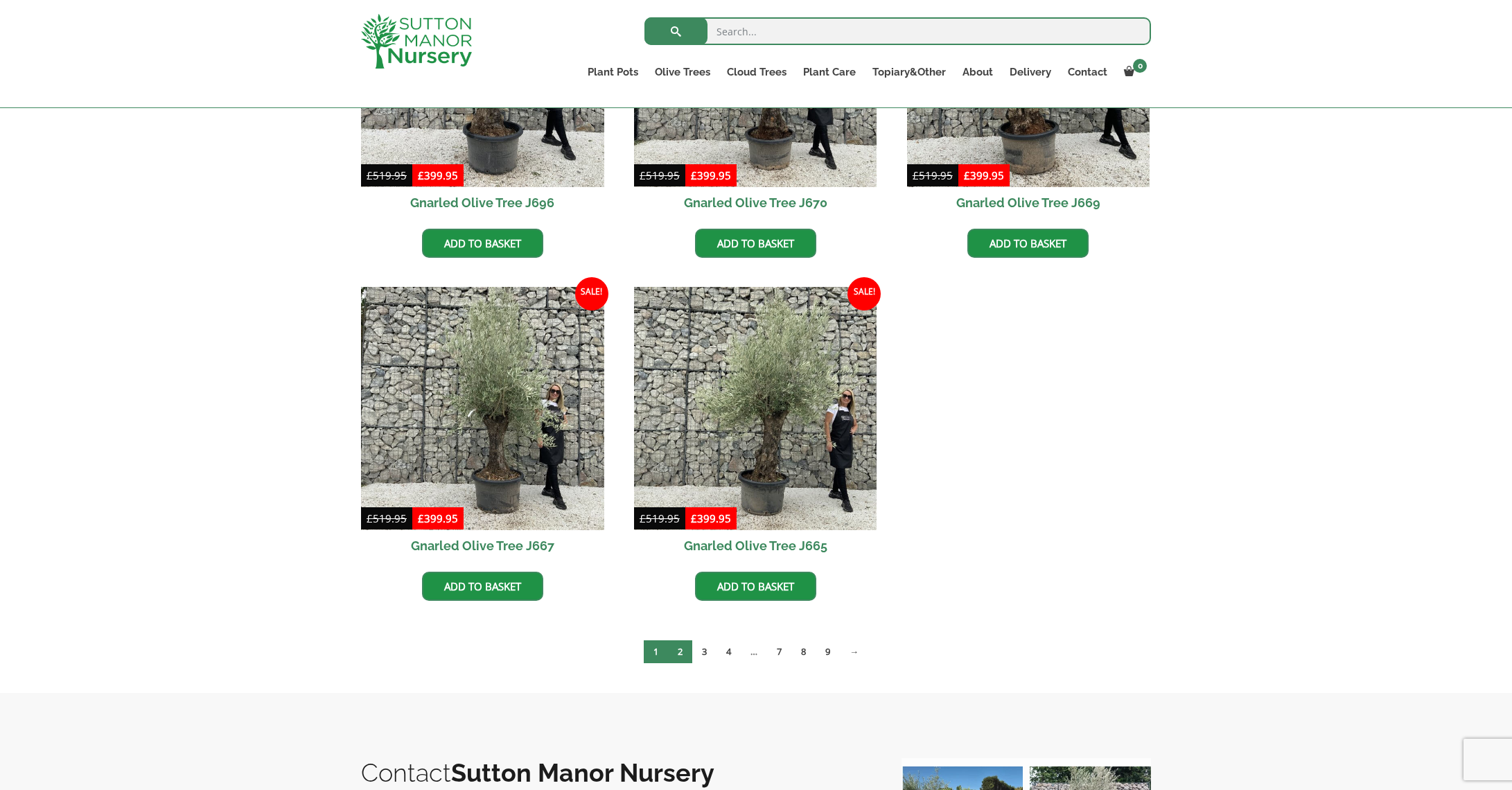
click at [678, 652] on link "2" at bounding box center [680, 651] width 24 height 23
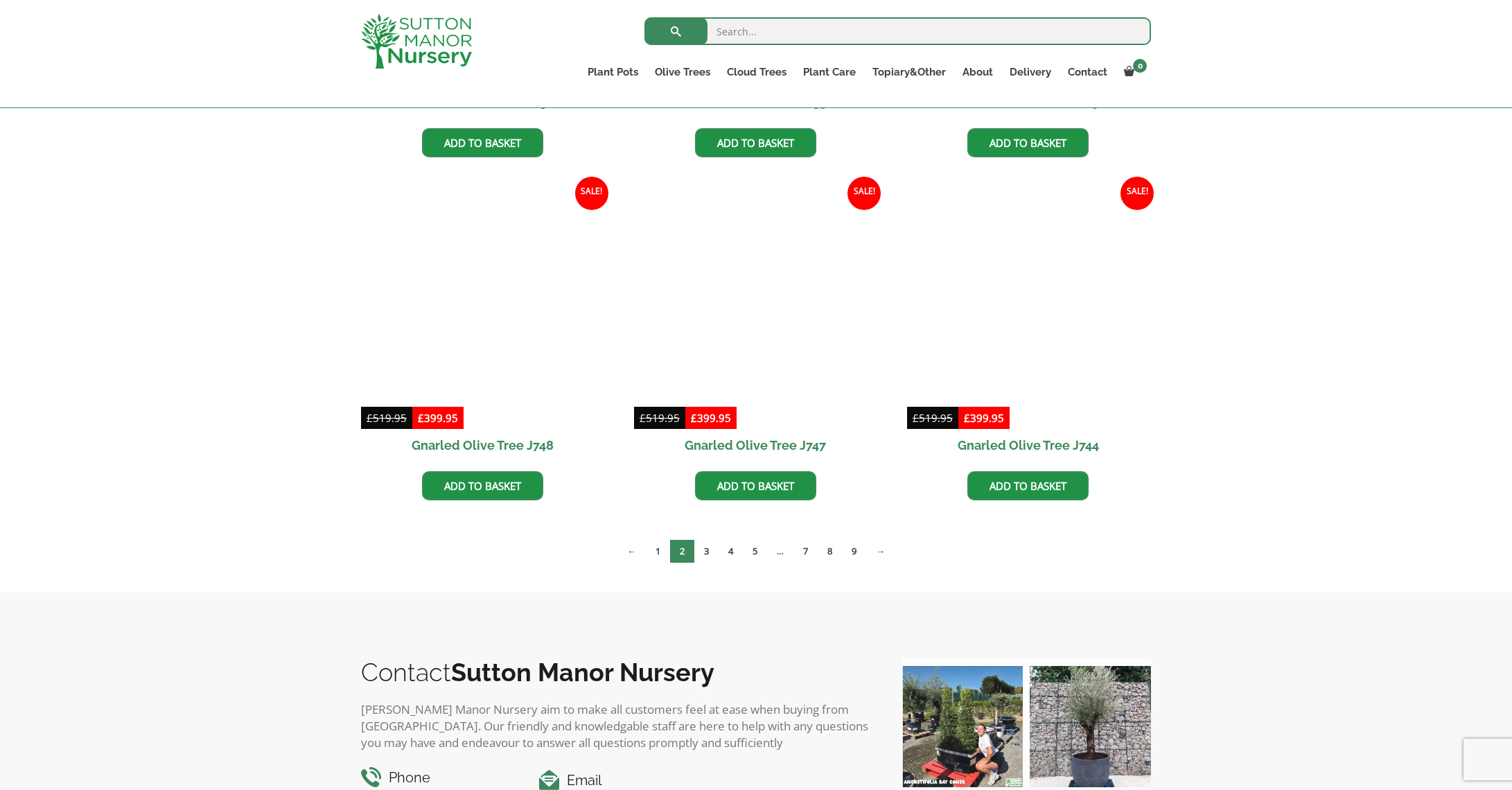
scroll to position [968, 0]
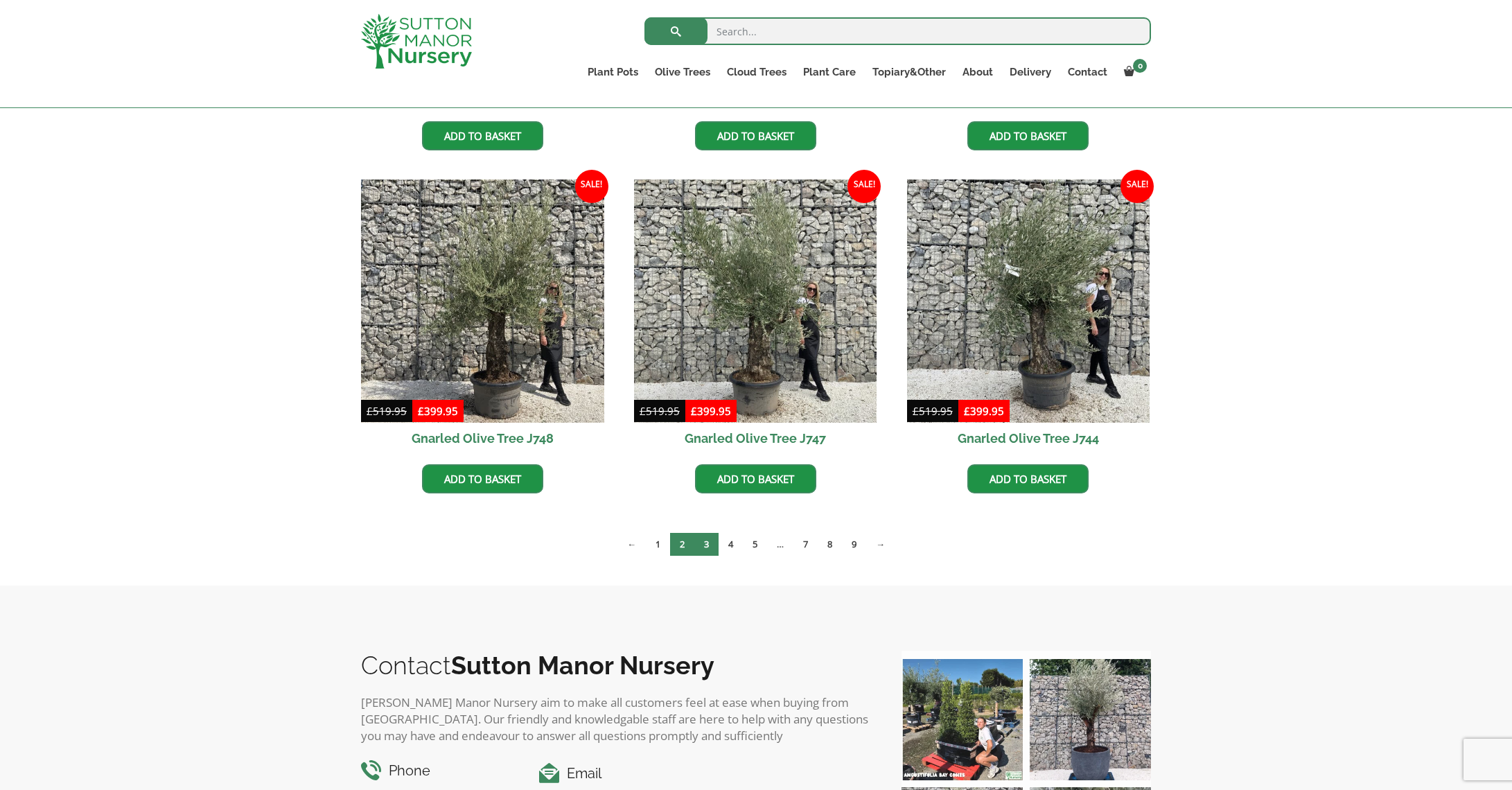
click at [705, 548] on link "3" at bounding box center [706, 544] width 24 height 23
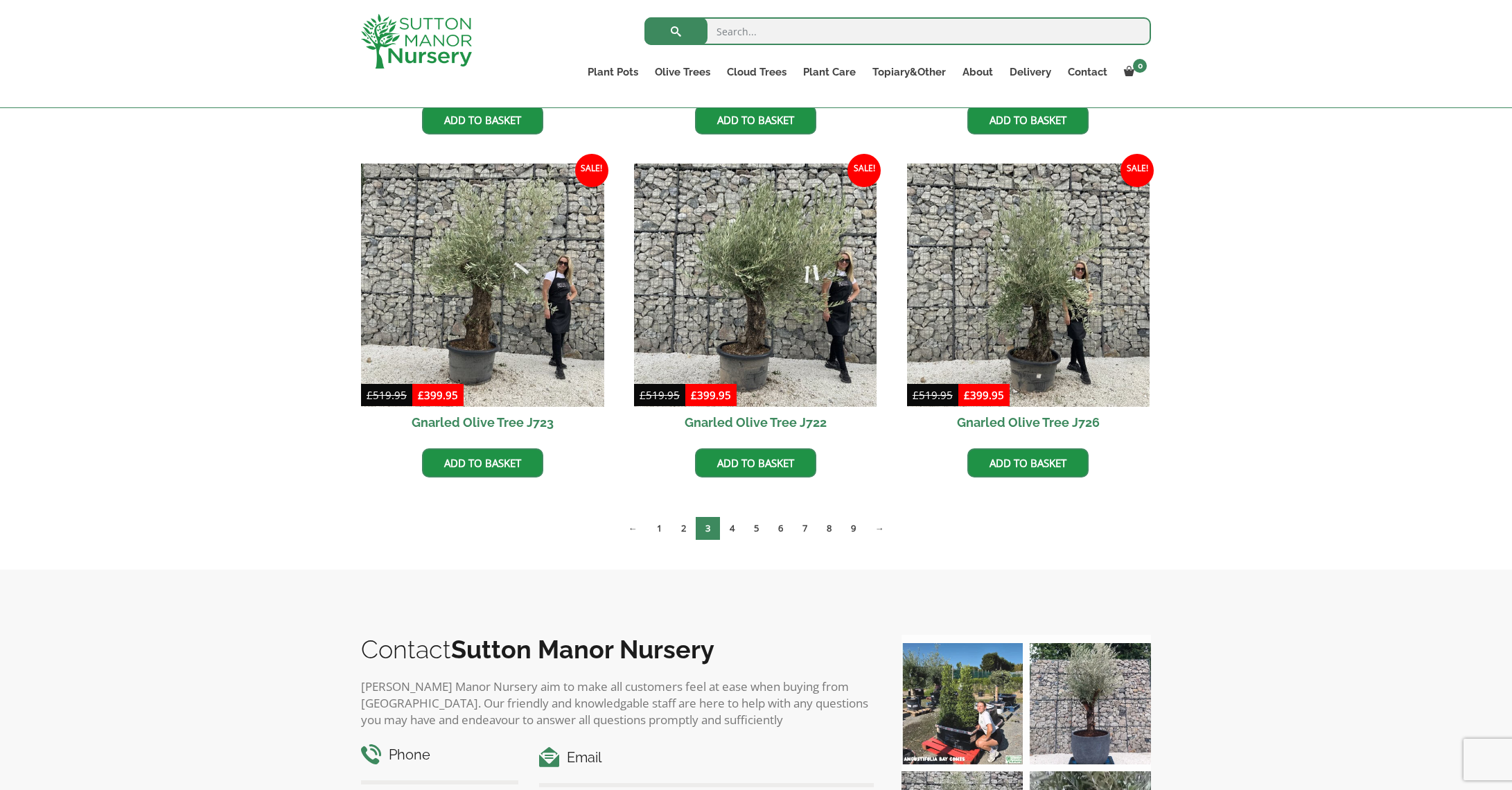
scroll to position [996, 0]
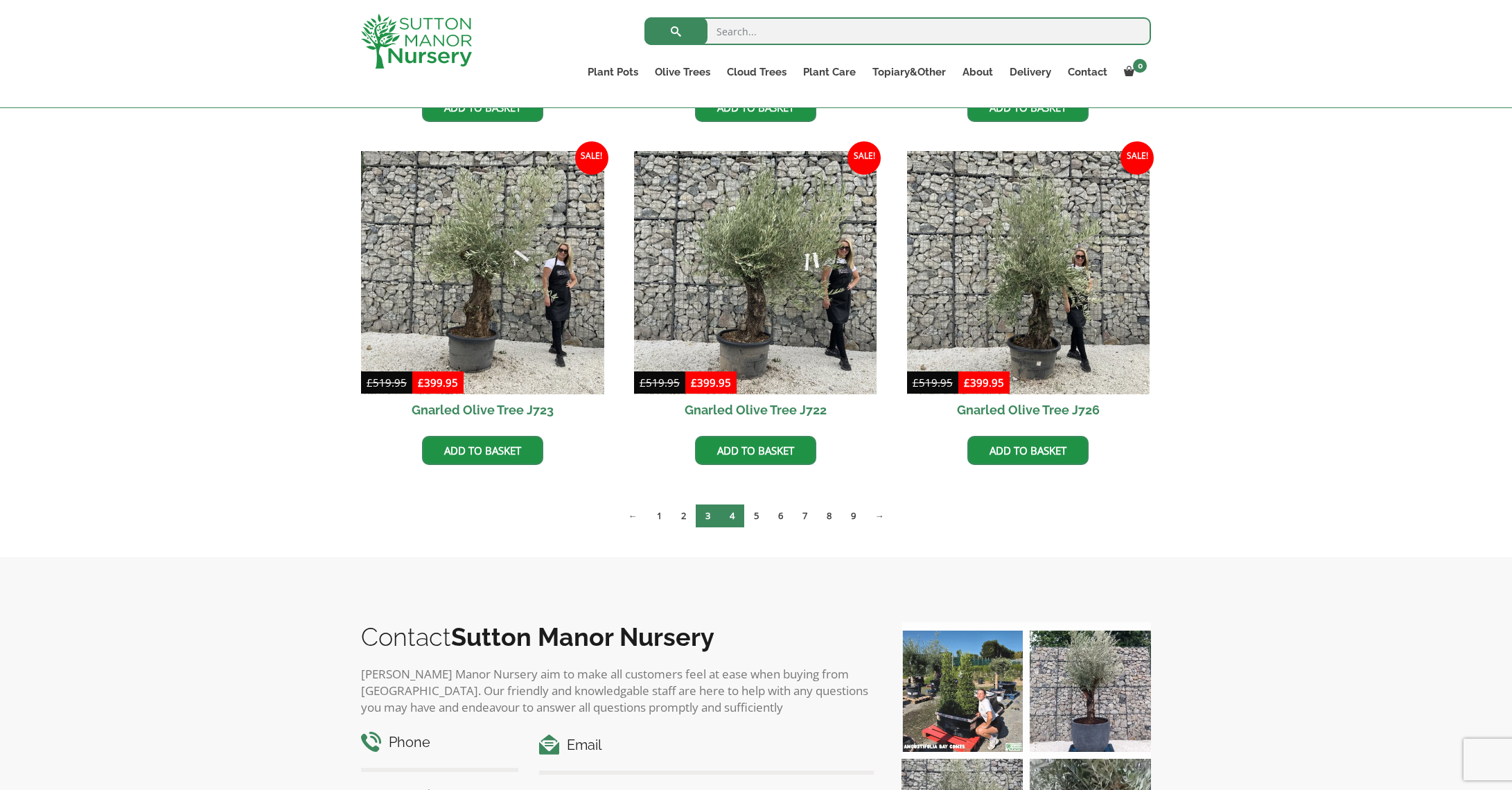
click at [733, 519] on link "4" at bounding box center [732, 516] width 24 height 23
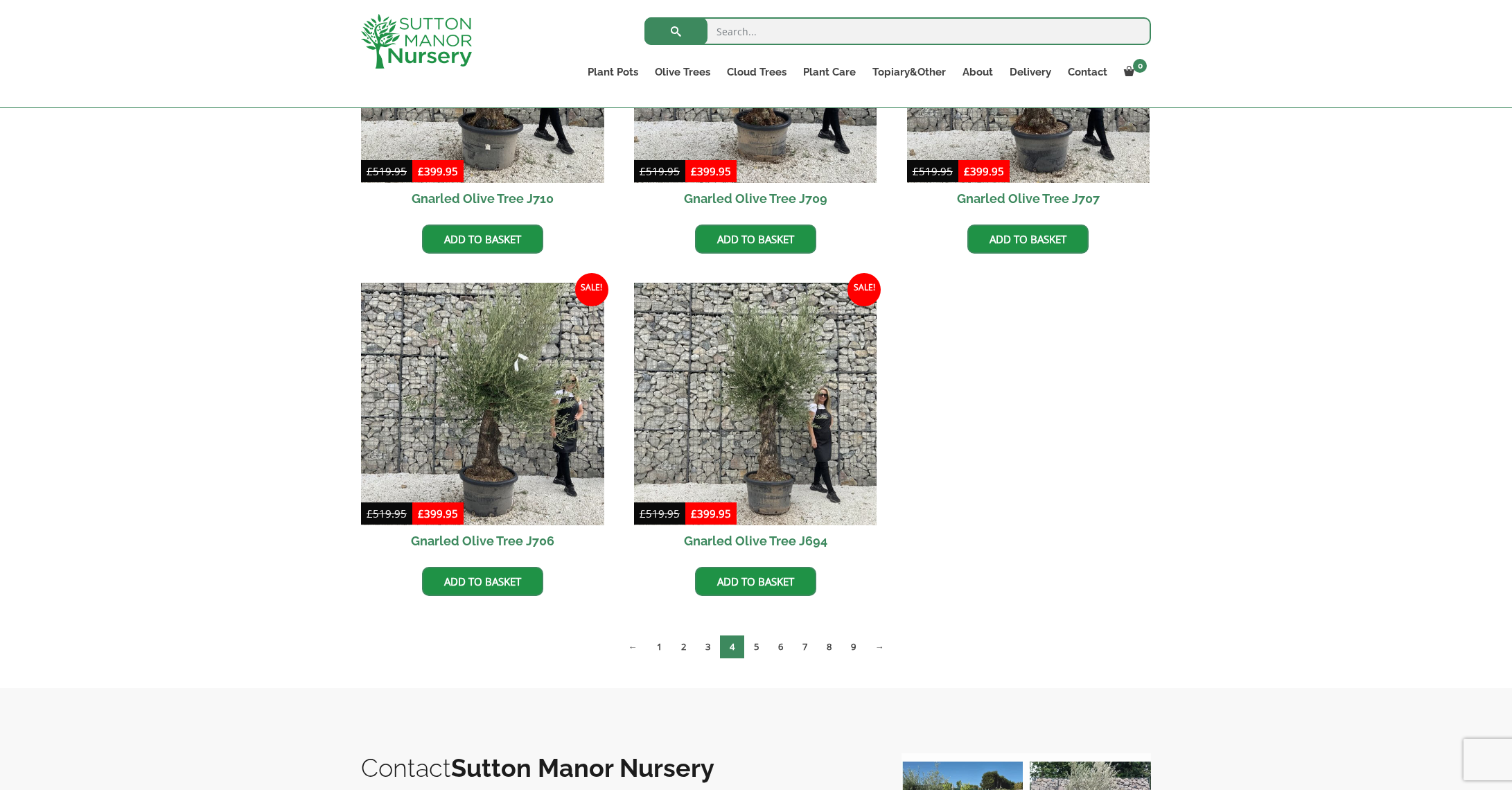
scroll to position [1218, 0]
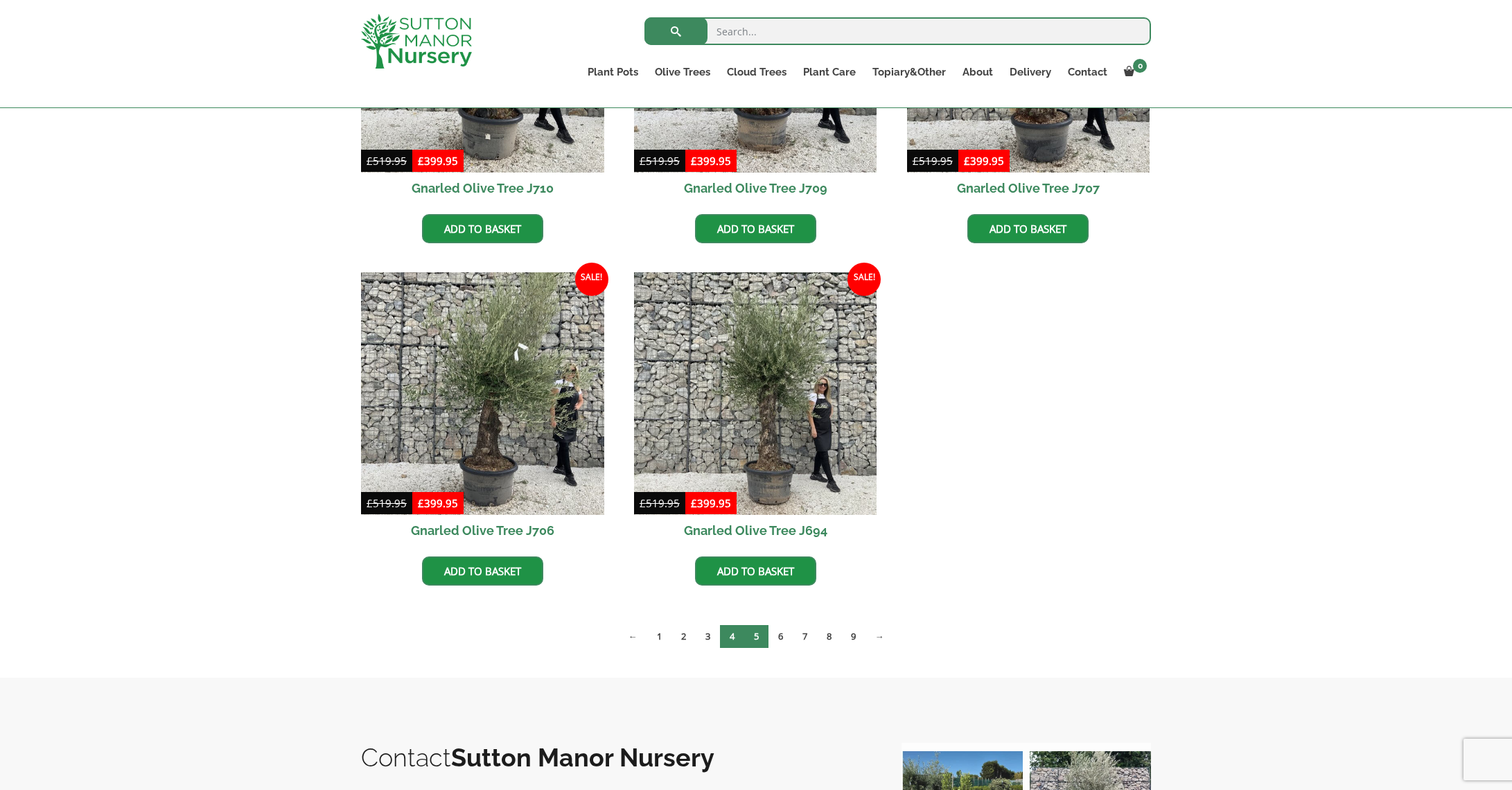
click at [754, 640] on link "5" at bounding box center [756, 636] width 24 height 23
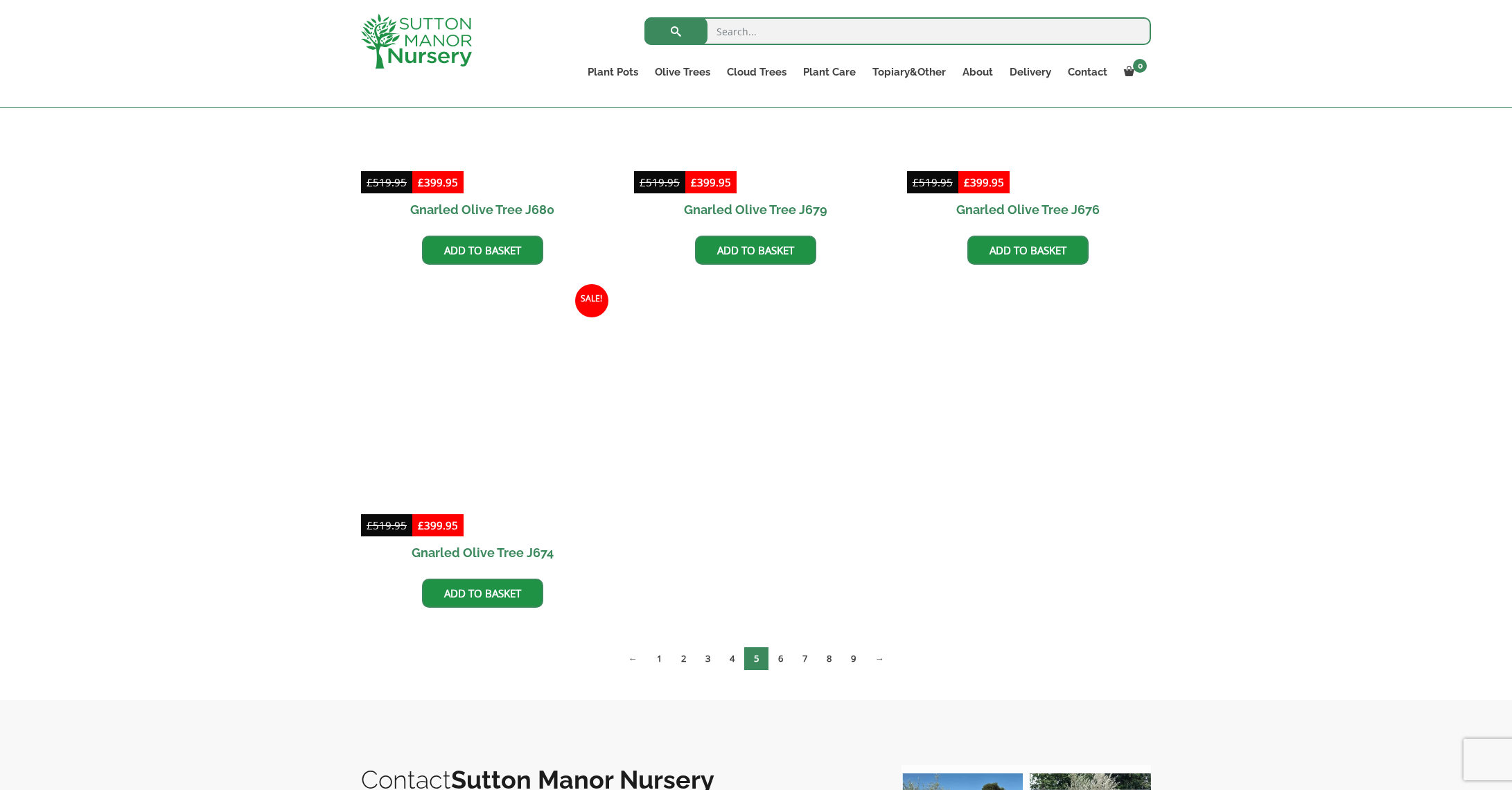
scroll to position [1922, 0]
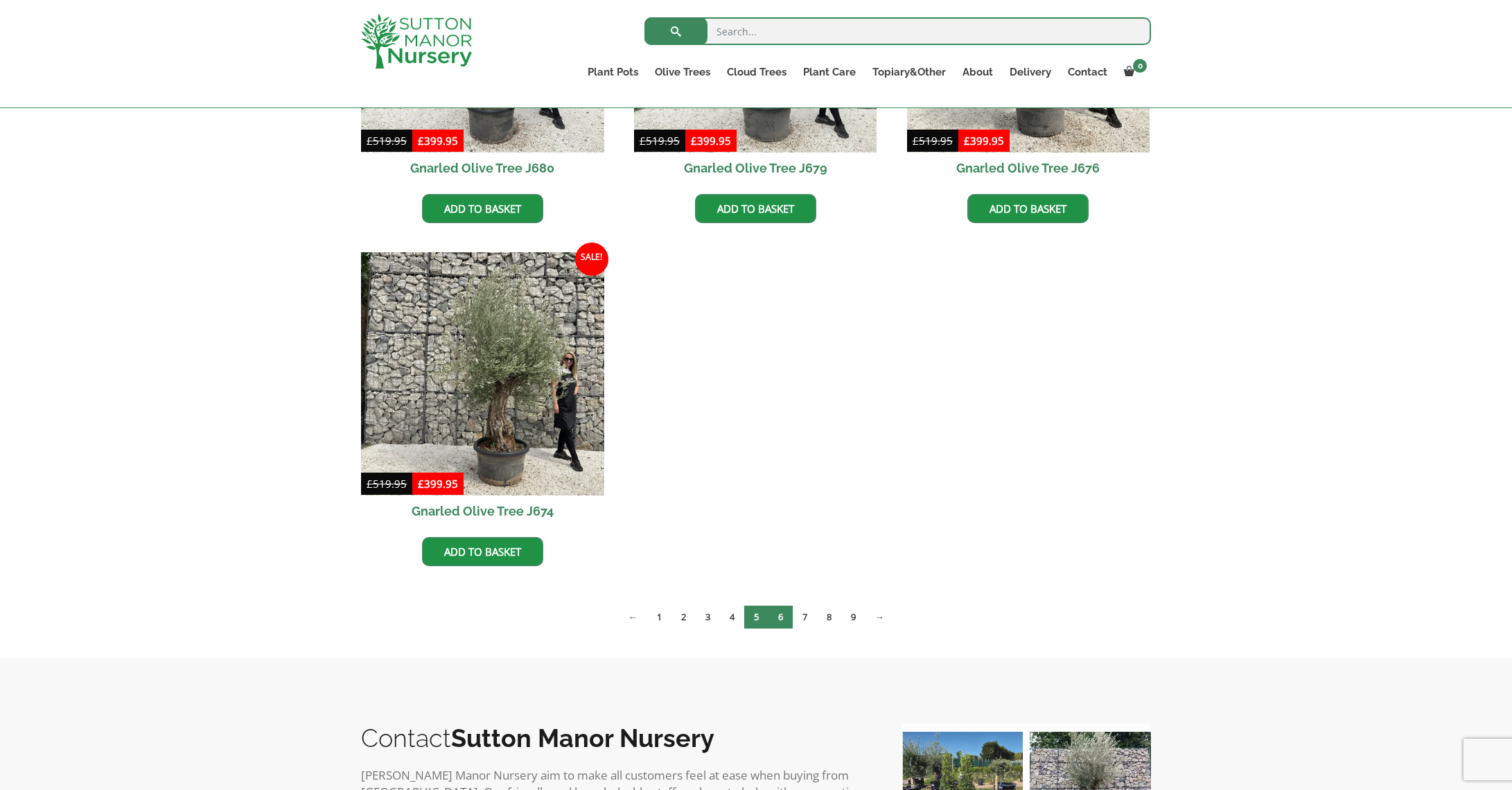
click at [787, 620] on link "6" at bounding box center [780, 617] width 24 height 23
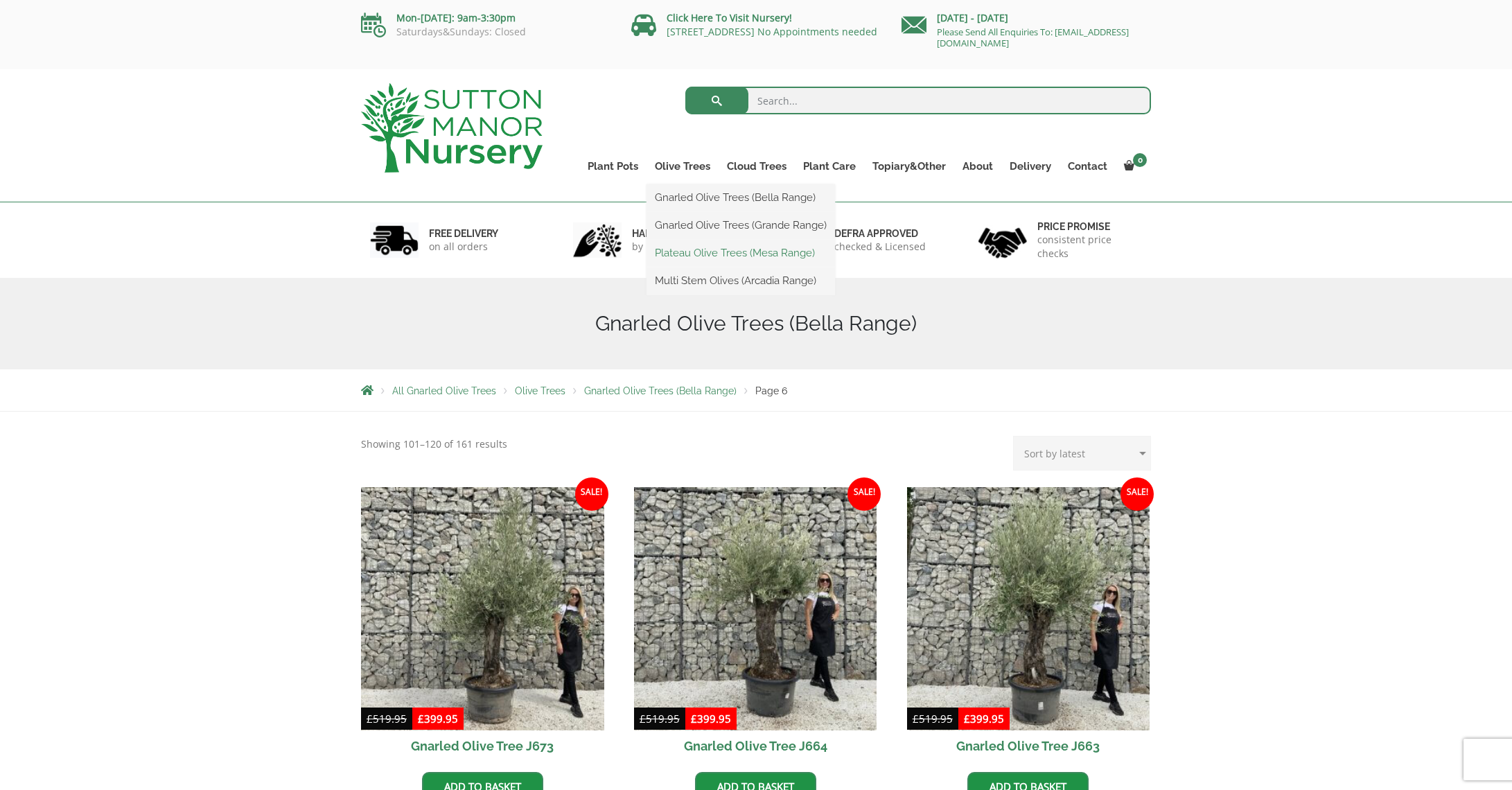
click at [690, 248] on link "Plateau Olive Trees (Mesa Range)" at bounding box center [740, 252] width 188 height 20
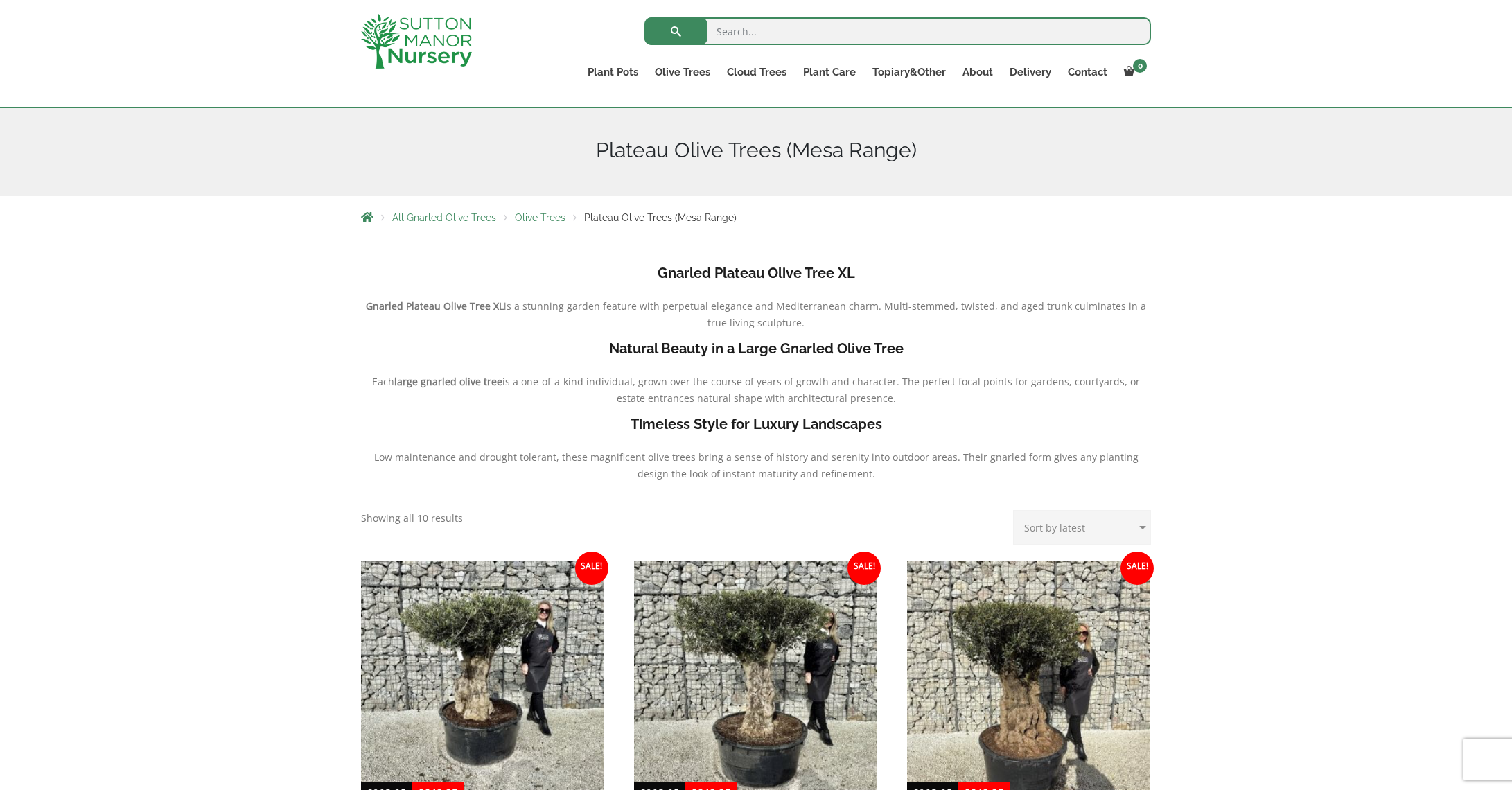
scroll to position [137, 0]
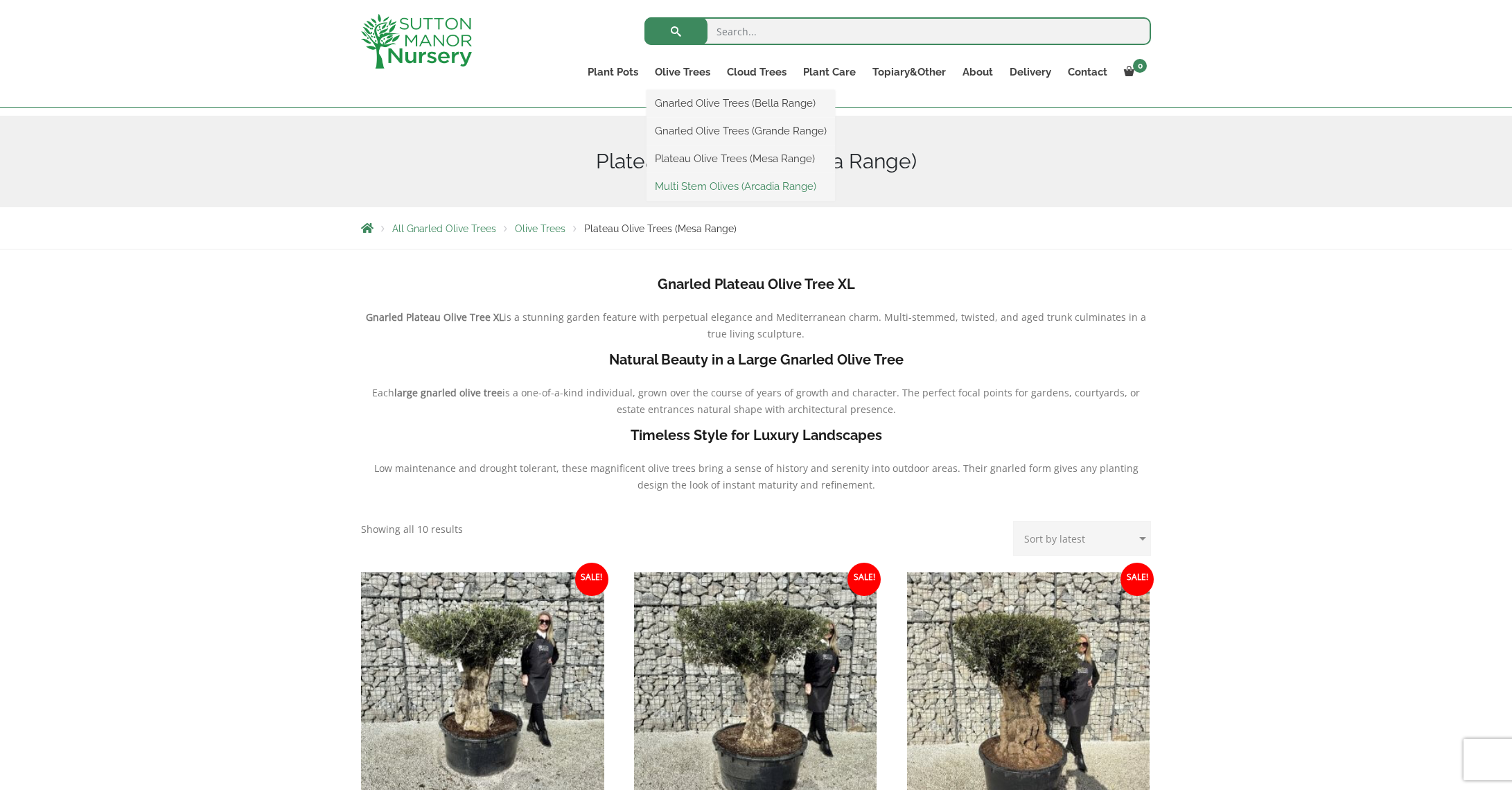
click at [693, 185] on link "Multi Stem Olives (Arcadia Range)" at bounding box center [740, 186] width 188 height 20
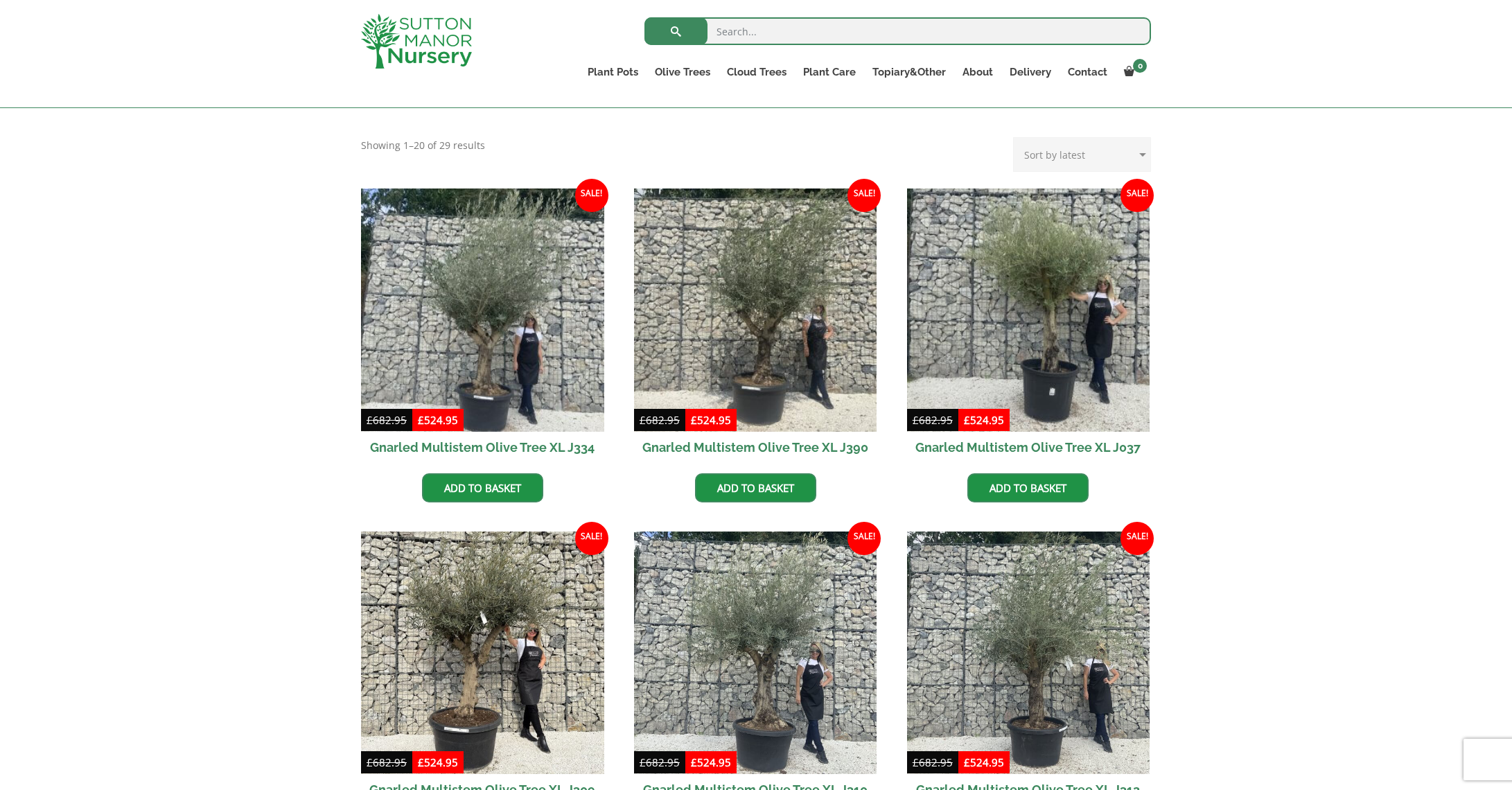
scroll to position [526, 0]
